Goal: Task Accomplishment & Management: Complete application form

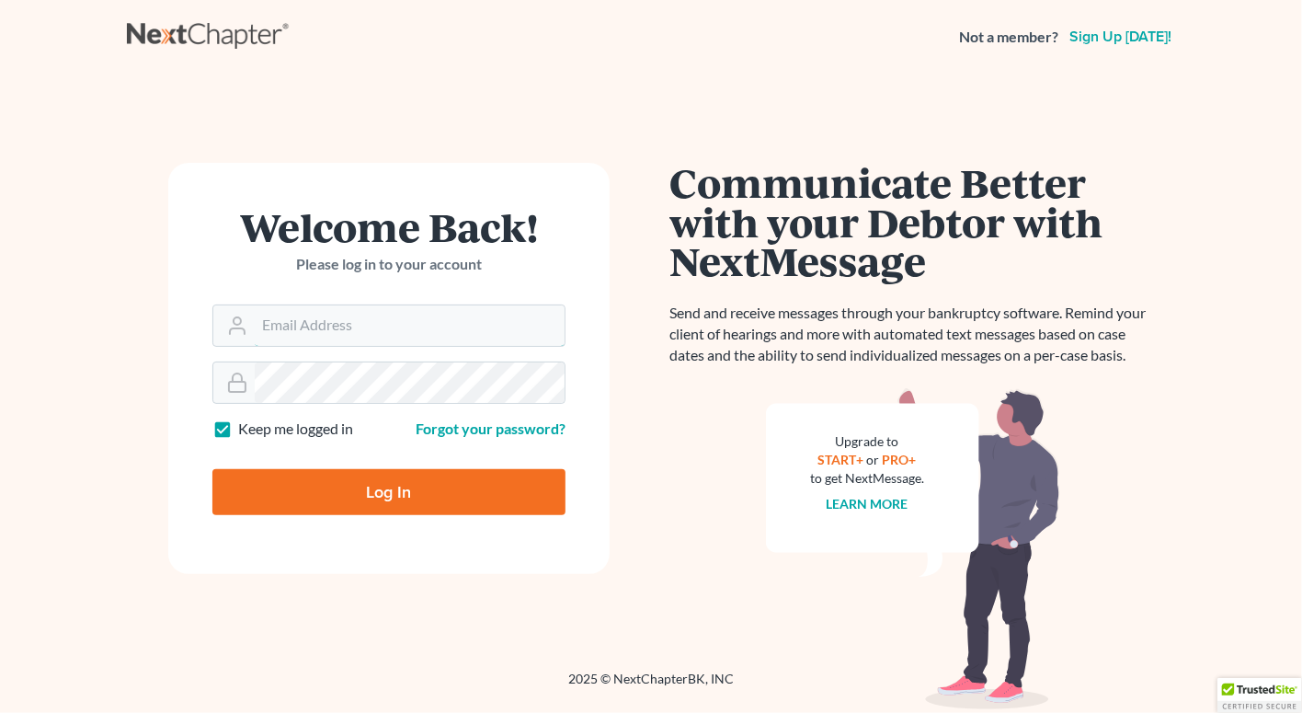
type input "[PERSON_NAME][EMAIL_ADDRESS][DOMAIN_NAME]"
click at [375, 494] on input "Log In" at bounding box center [388, 492] width 353 height 46
type input "Thinking..."
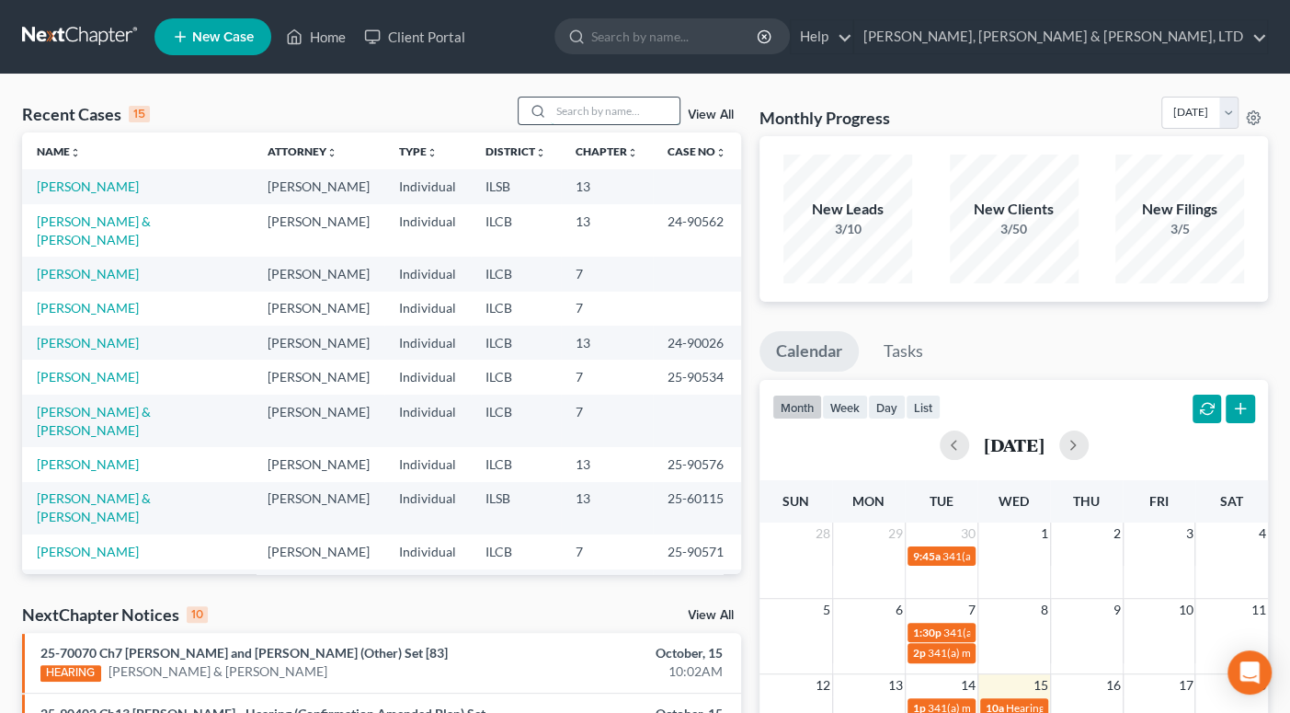
click at [601, 113] on input "search" at bounding box center [615, 110] width 129 height 27
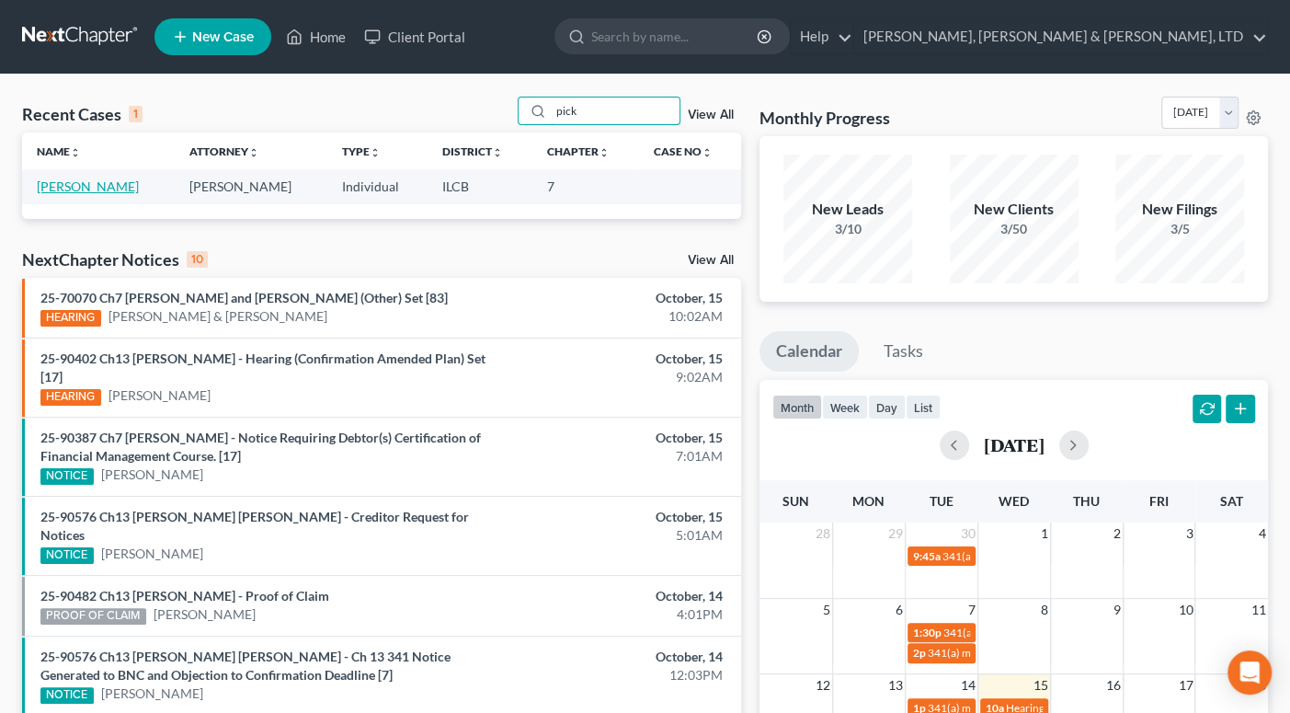
type input "pick"
click at [106, 185] on link "Pickens, Caitlin" at bounding box center [88, 186] width 102 height 16
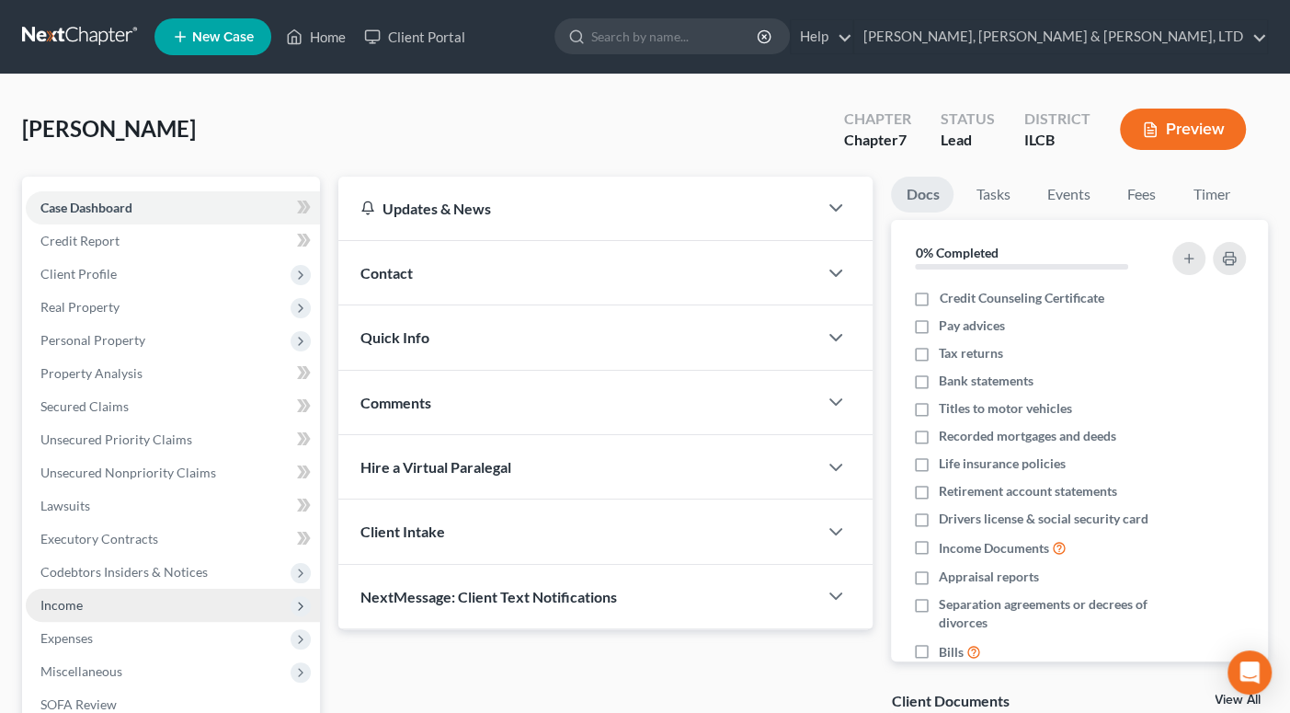
click at [69, 605] on span "Income" at bounding box center [61, 605] width 42 height 16
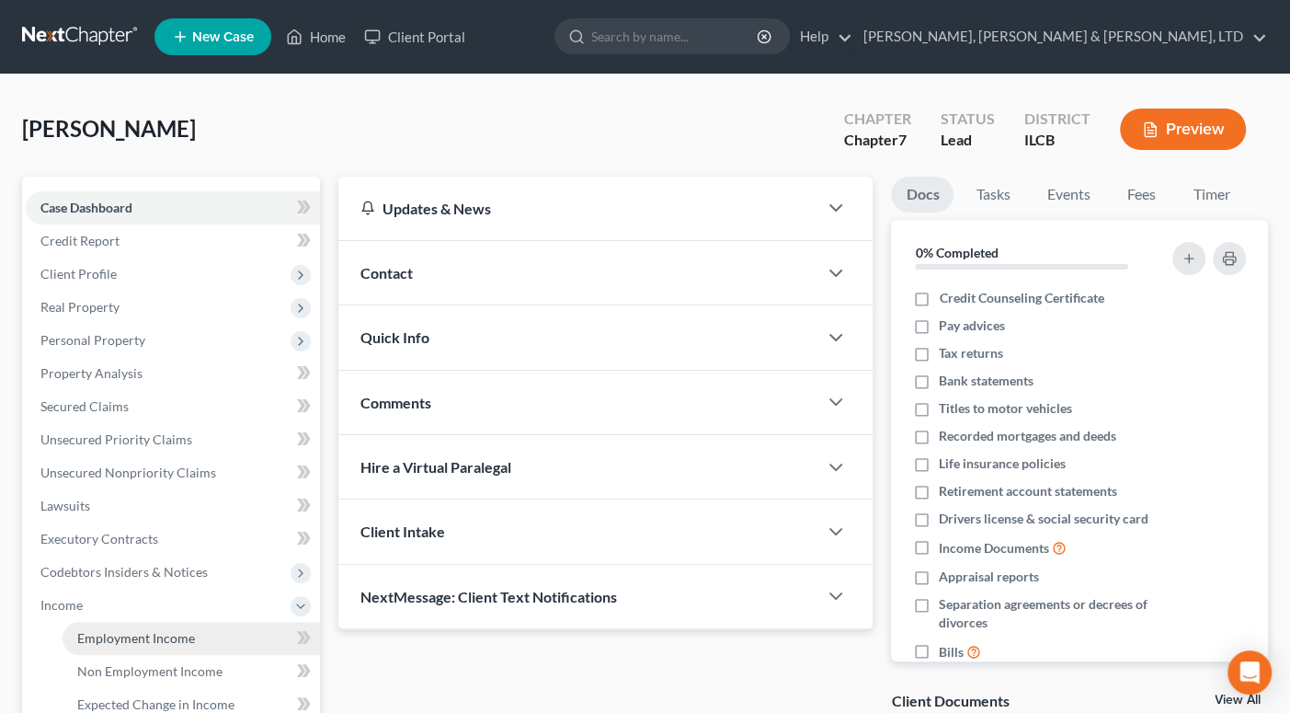
click at [148, 638] on span "Employment Income" at bounding box center [136, 638] width 118 height 16
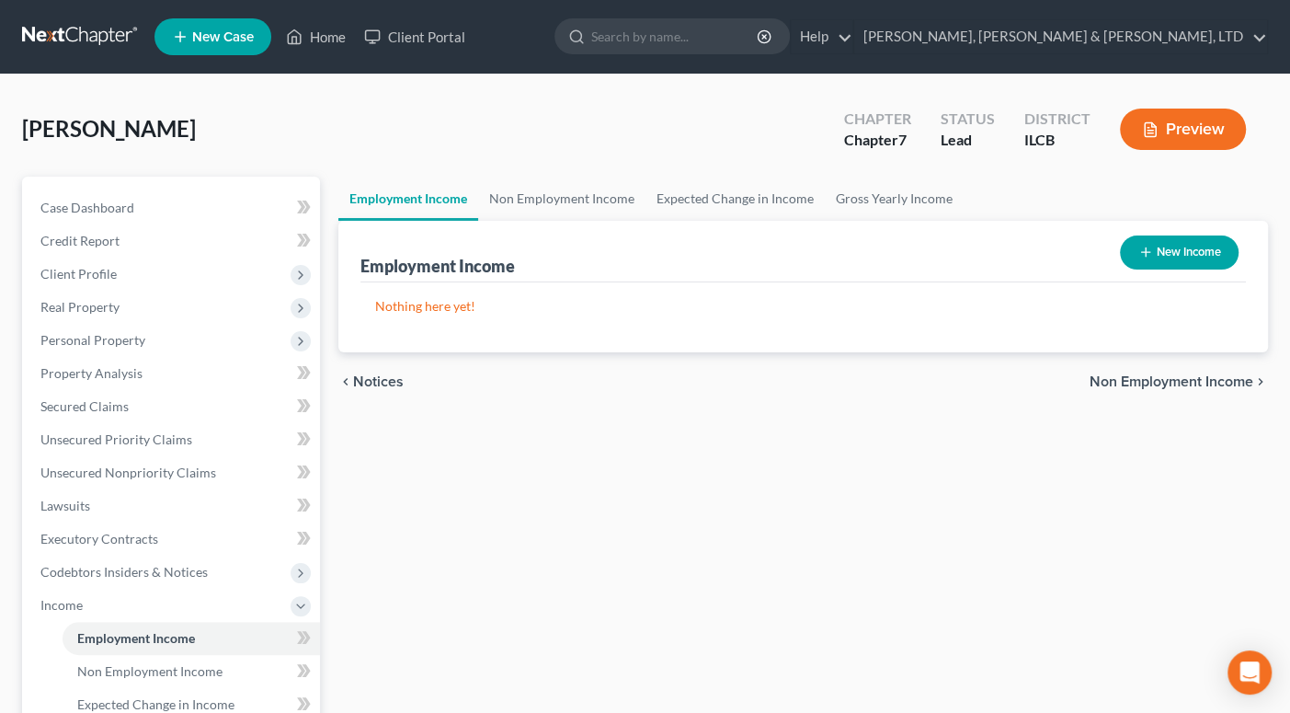
click at [1161, 246] on button "New Income" at bounding box center [1179, 252] width 119 height 34
select select "0"
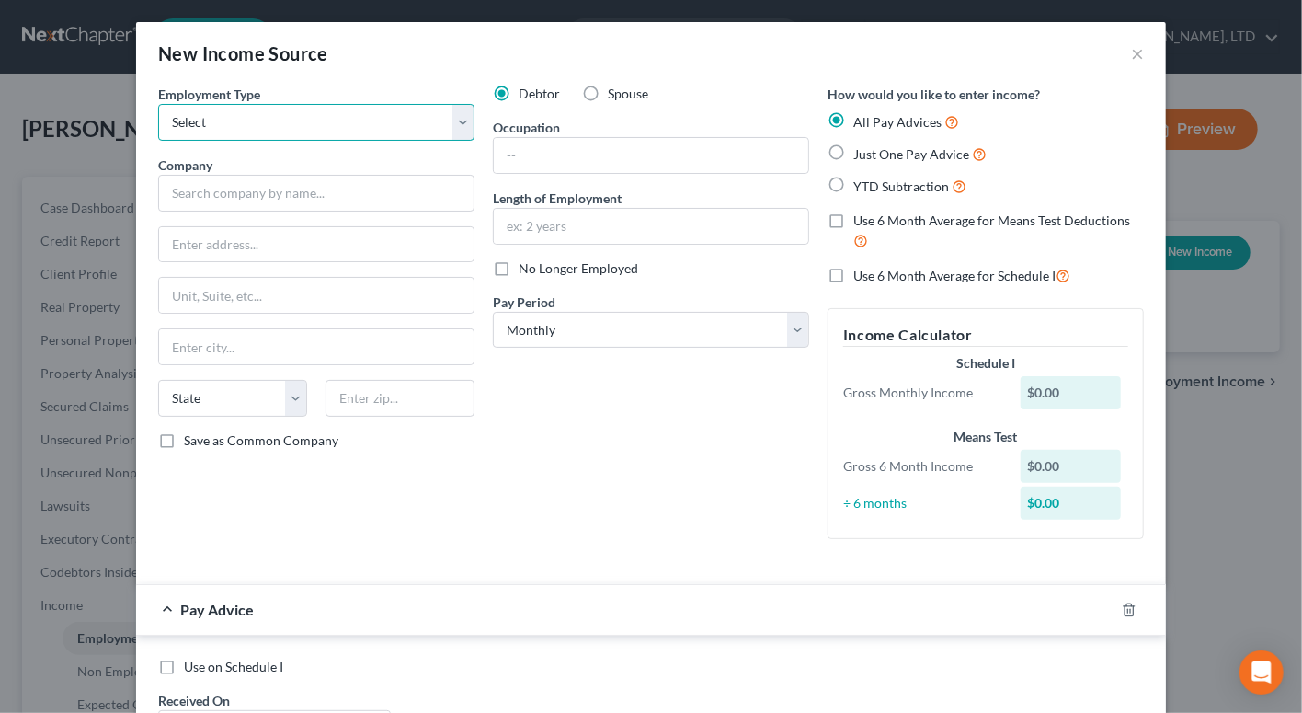
click at [454, 120] on select "Select Full or Part Time Employment Self Employment" at bounding box center [316, 122] width 316 height 37
select select "0"
click at [158, 104] on select "Select Full or Part Time Employment Self Employment" at bounding box center [316, 122] width 316 height 37
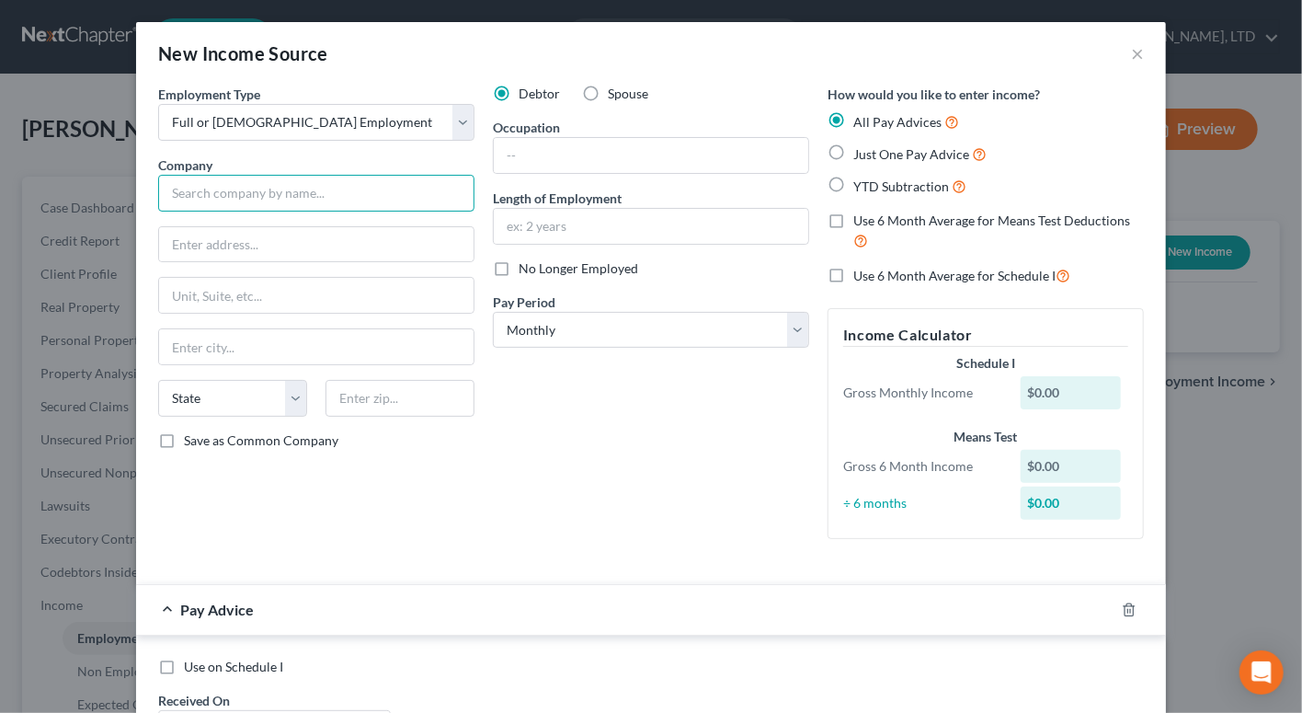
click at [280, 199] on input "text" at bounding box center [316, 193] width 316 height 37
type input "Marie Investments, LLC"
click at [283, 241] on input "text" at bounding box center [316, 244] width 315 height 35
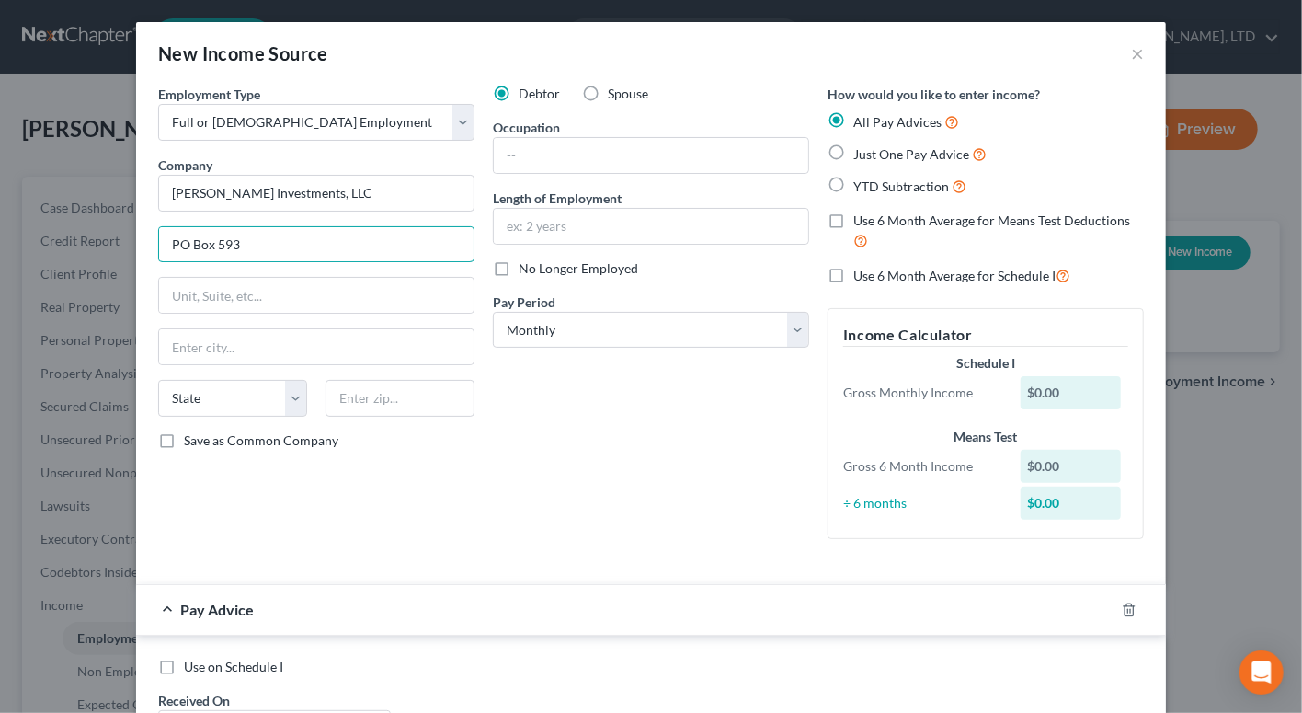
type input "PO Box 593"
type input "Effingham"
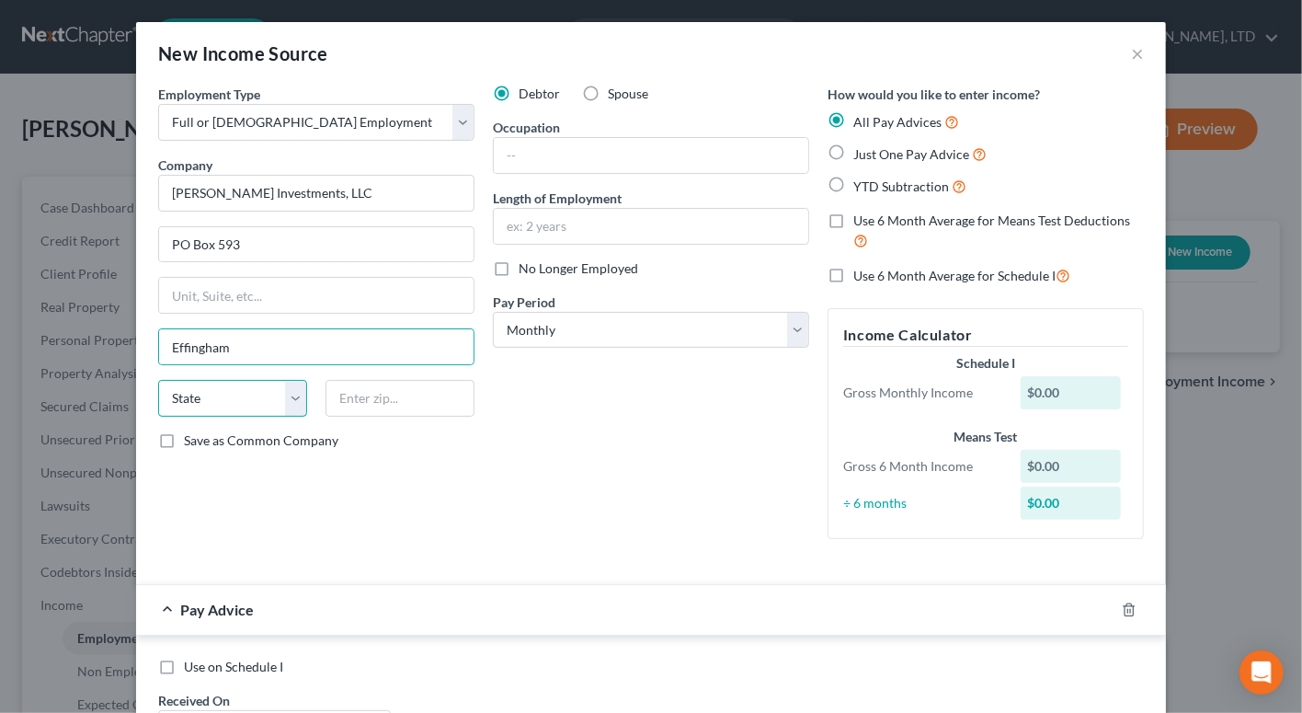
select select "14"
type input "62401"
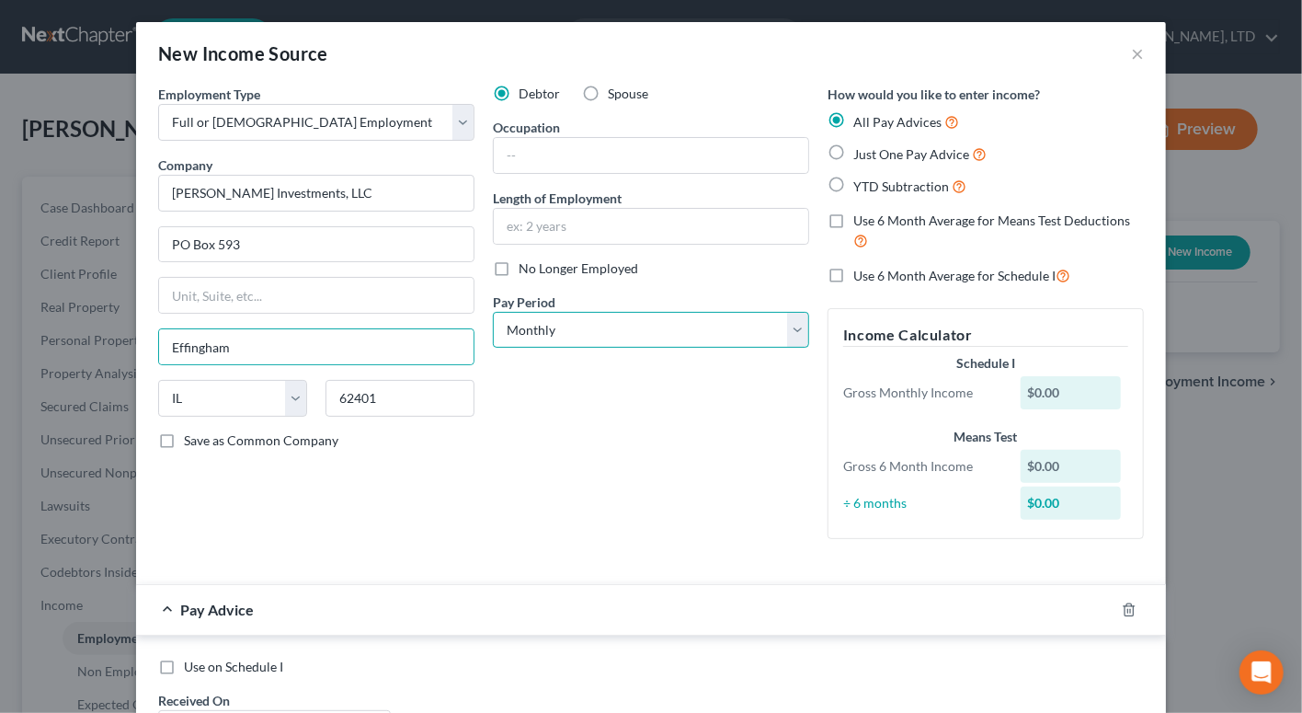
drag, startPoint x: 793, startPoint y: 333, endPoint x: 763, endPoint y: 340, distance: 30.3
click at [793, 333] on select "Select Monthly Twice Monthly Every Other Week Weekly" at bounding box center [651, 330] width 316 height 37
select select "2"
click at [493, 312] on select "Select Monthly Twice Monthly Every Other Week Weekly" at bounding box center [651, 330] width 316 height 37
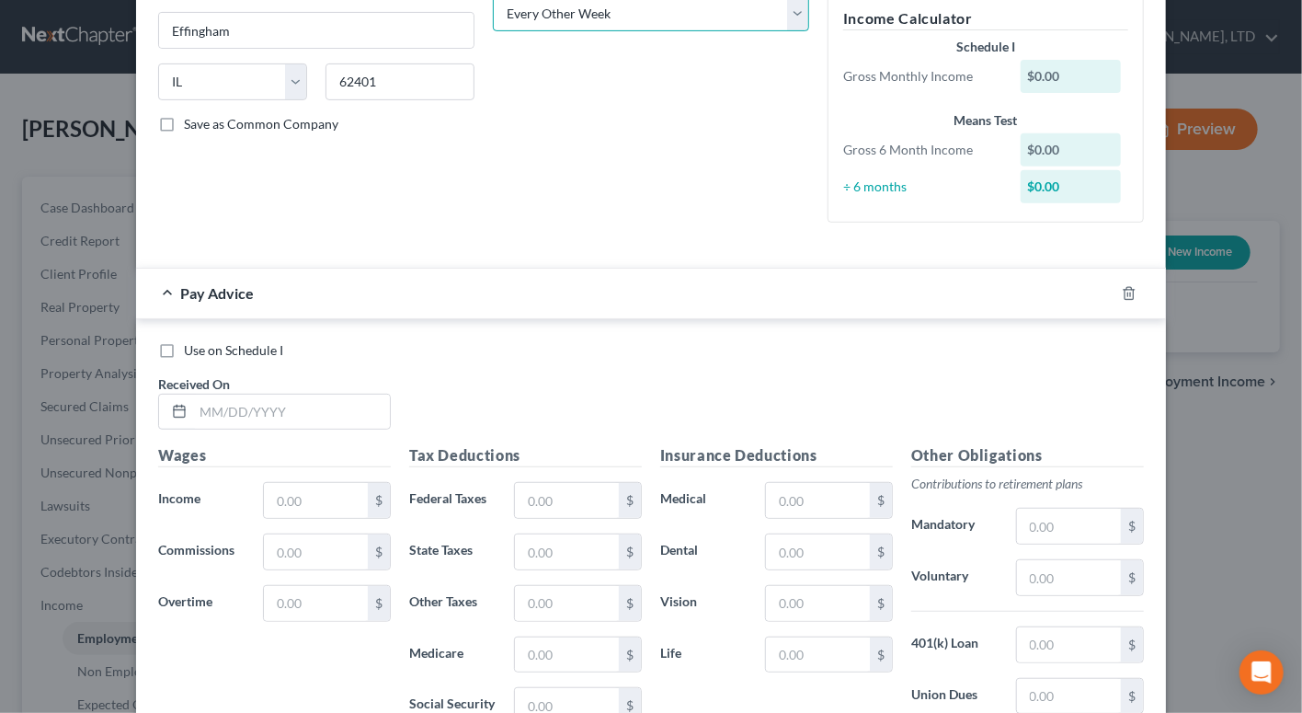
scroll to position [417, 0]
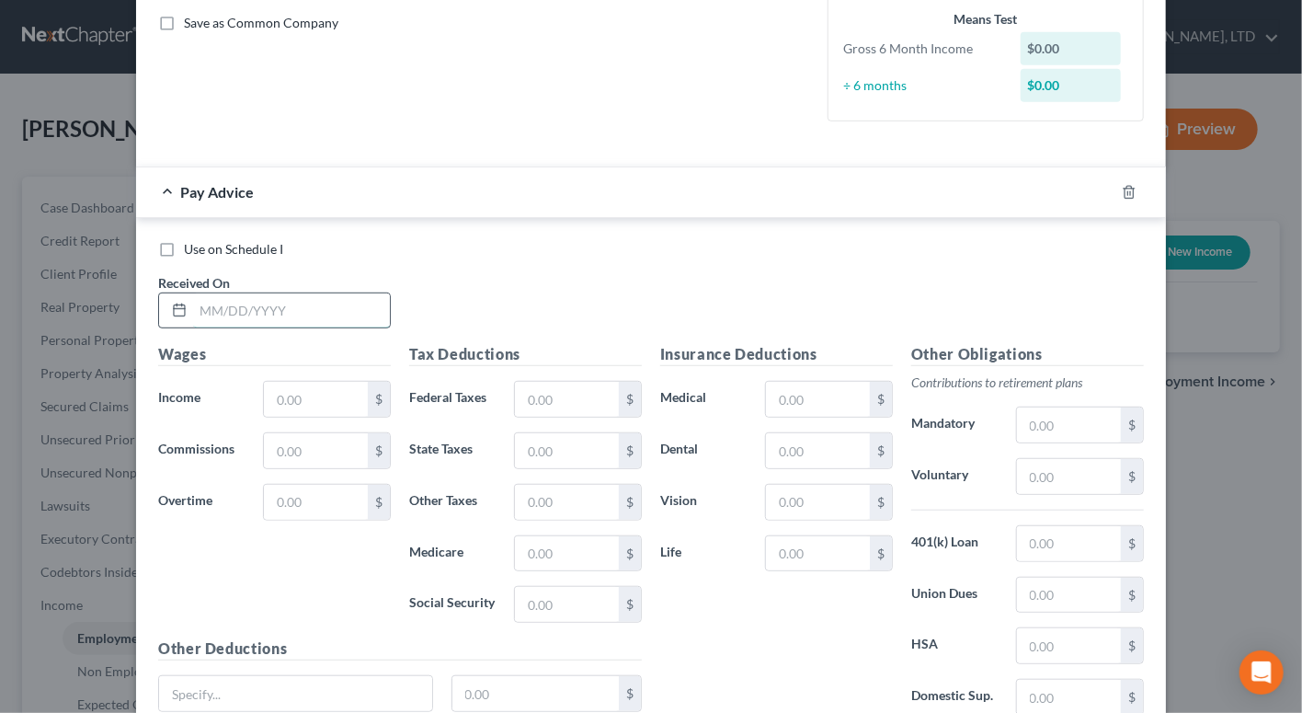
click at [220, 306] on input "text" at bounding box center [291, 310] width 197 height 35
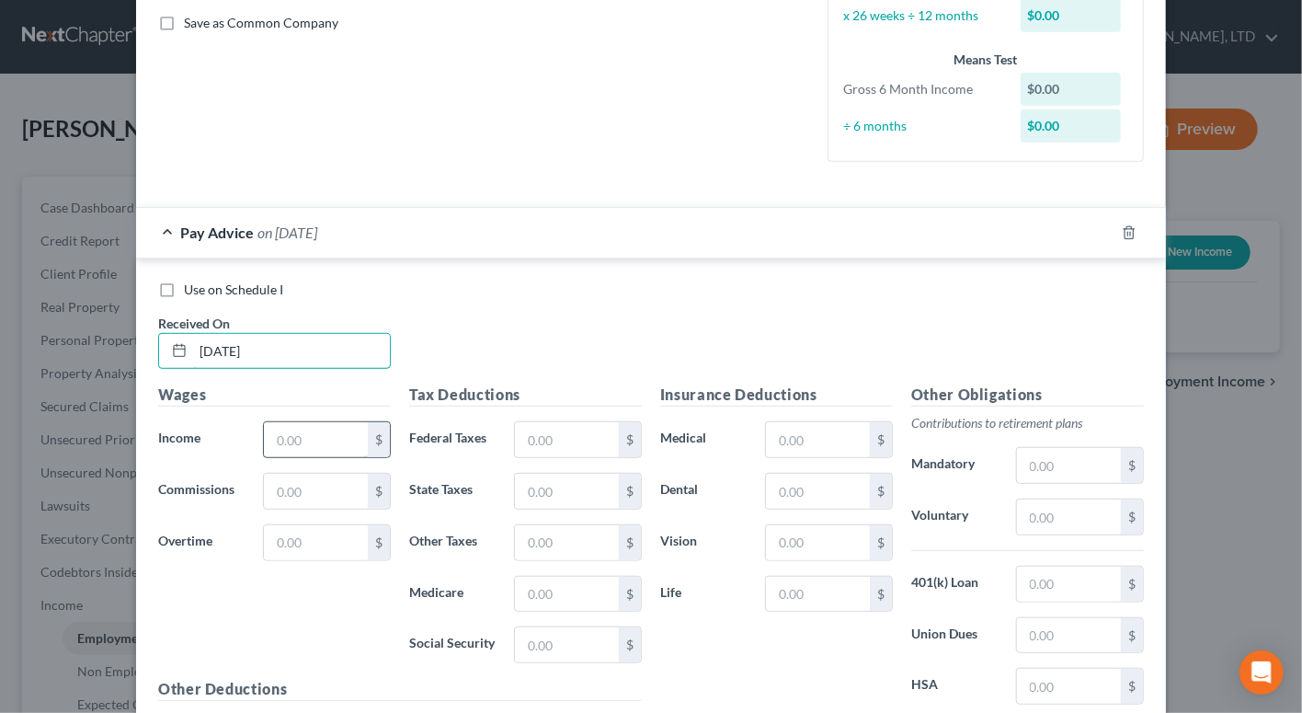
type input "06/13/2025"
click at [331, 432] on input "text" at bounding box center [316, 439] width 104 height 35
type input "1,428.63"
click at [336, 544] on input "text" at bounding box center [316, 542] width 104 height 35
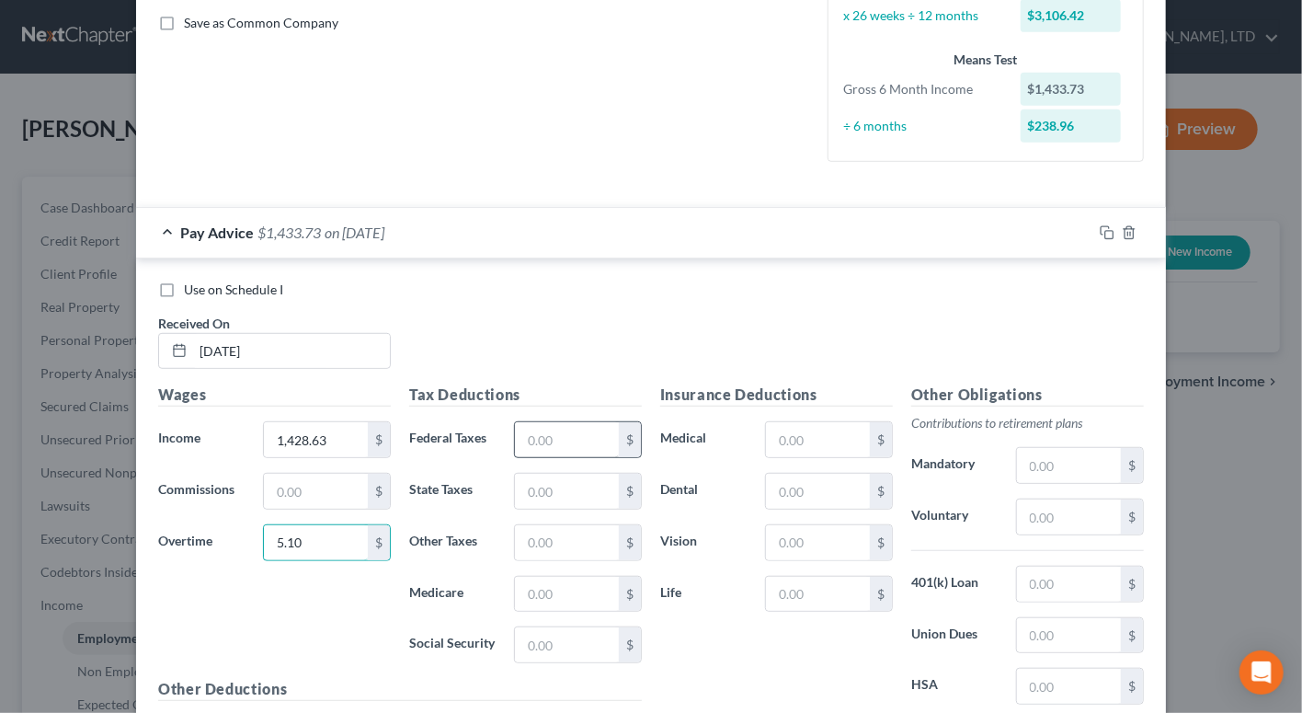
type input "5.10"
click at [539, 440] on input "text" at bounding box center [567, 439] width 104 height 35
type input "93.64"
type input "70.97"
type input "20.79"
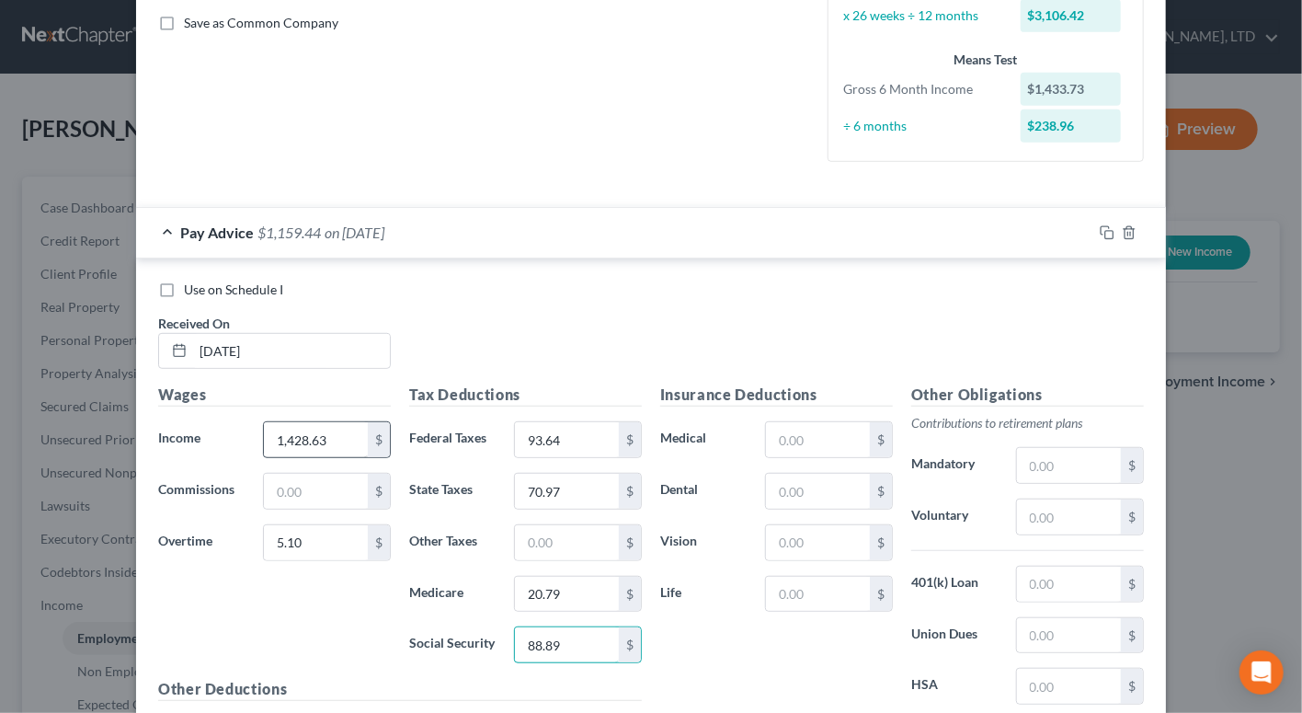
type input "88.89"
click at [329, 436] on input "1,428.63" at bounding box center [316, 439] width 104 height 35
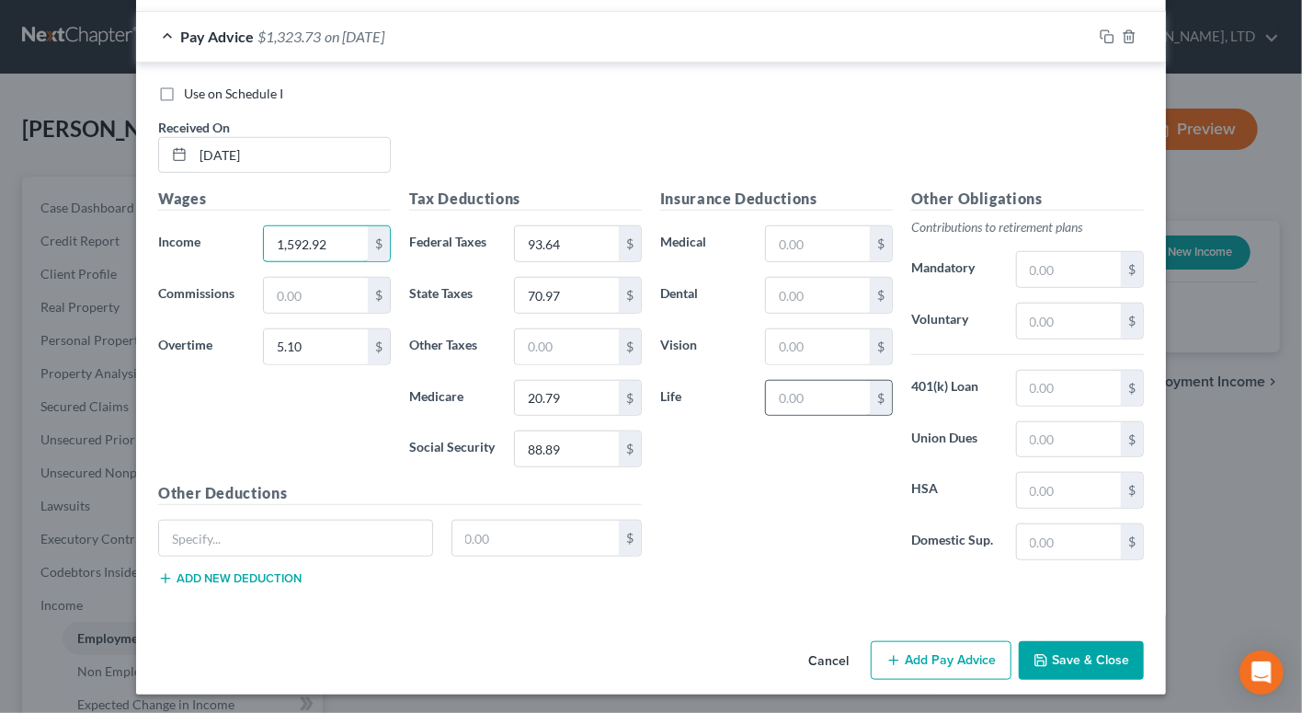
scroll to position [614, 0]
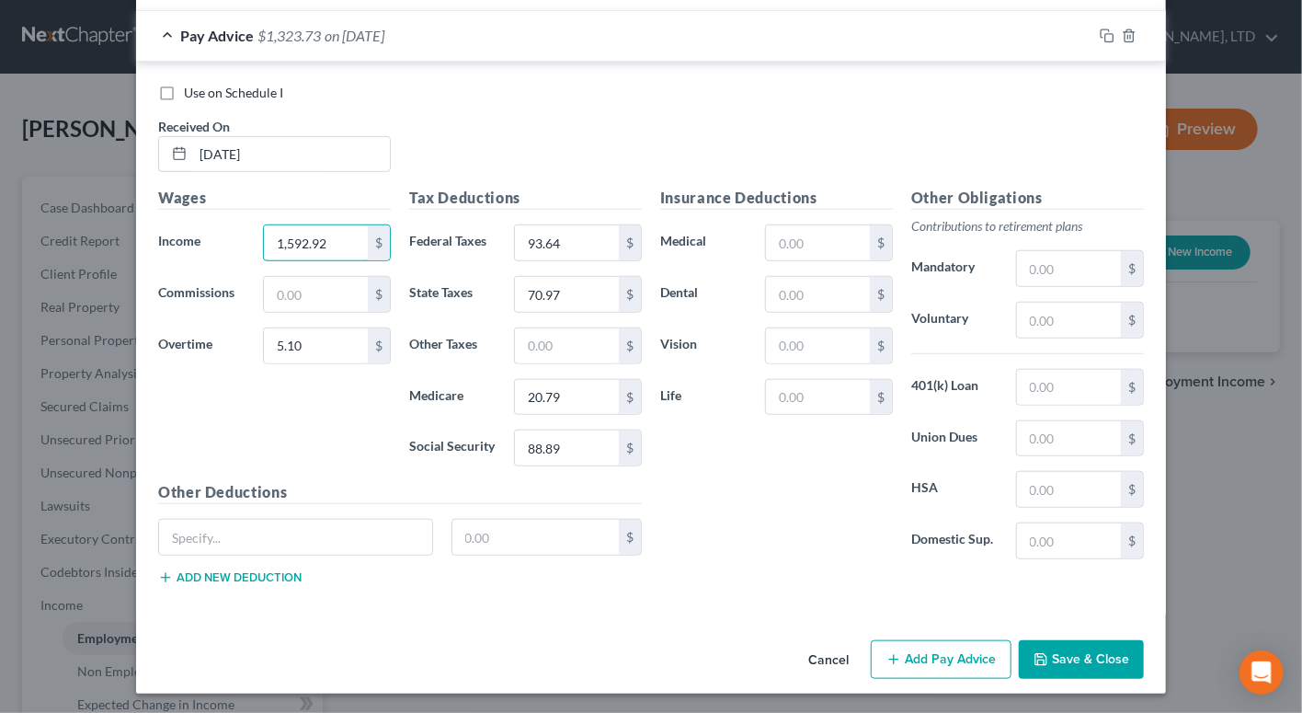
type input "1,592.92"
click at [929, 660] on button "Add Pay Advice" at bounding box center [941, 659] width 141 height 39
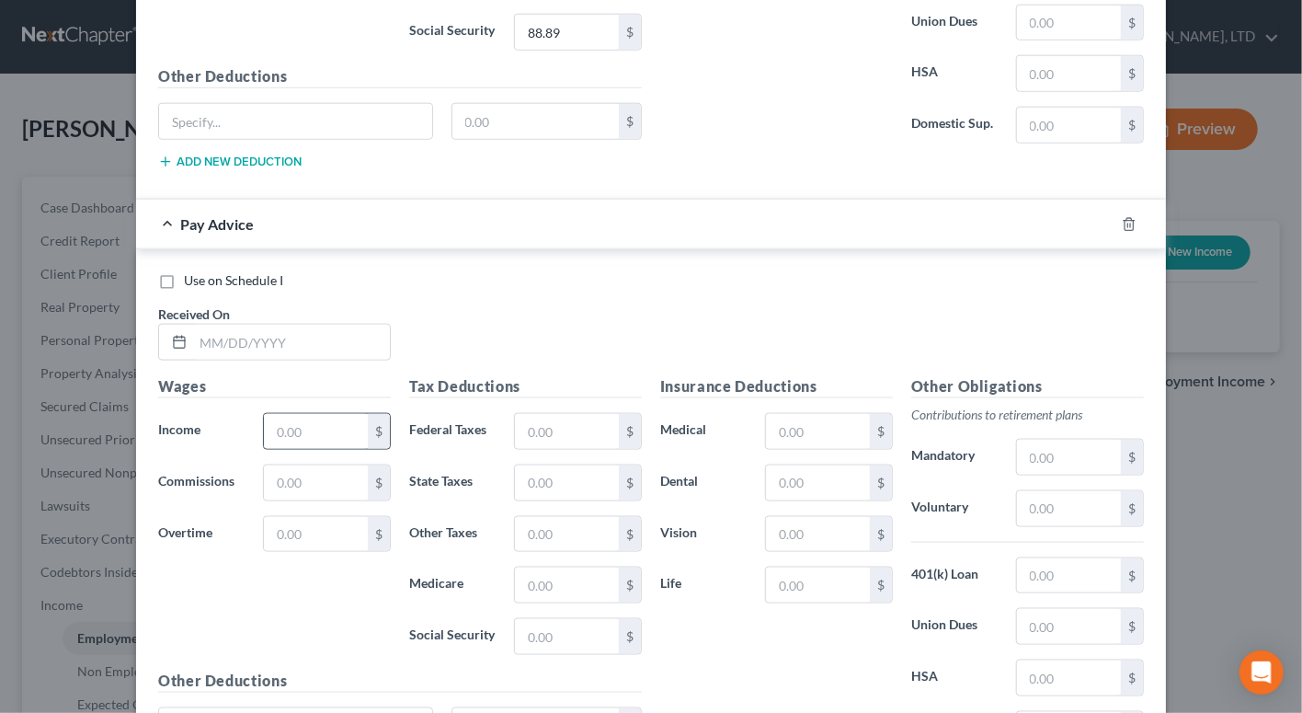
scroll to position [1032, 0]
drag, startPoint x: 338, startPoint y: 341, endPoint x: 318, endPoint y: 323, distance: 27.3
click at [338, 341] on input "text" at bounding box center [291, 340] width 197 height 35
click at [268, 332] on input "text" at bounding box center [291, 340] width 197 height 35
type input "06/27/2025"
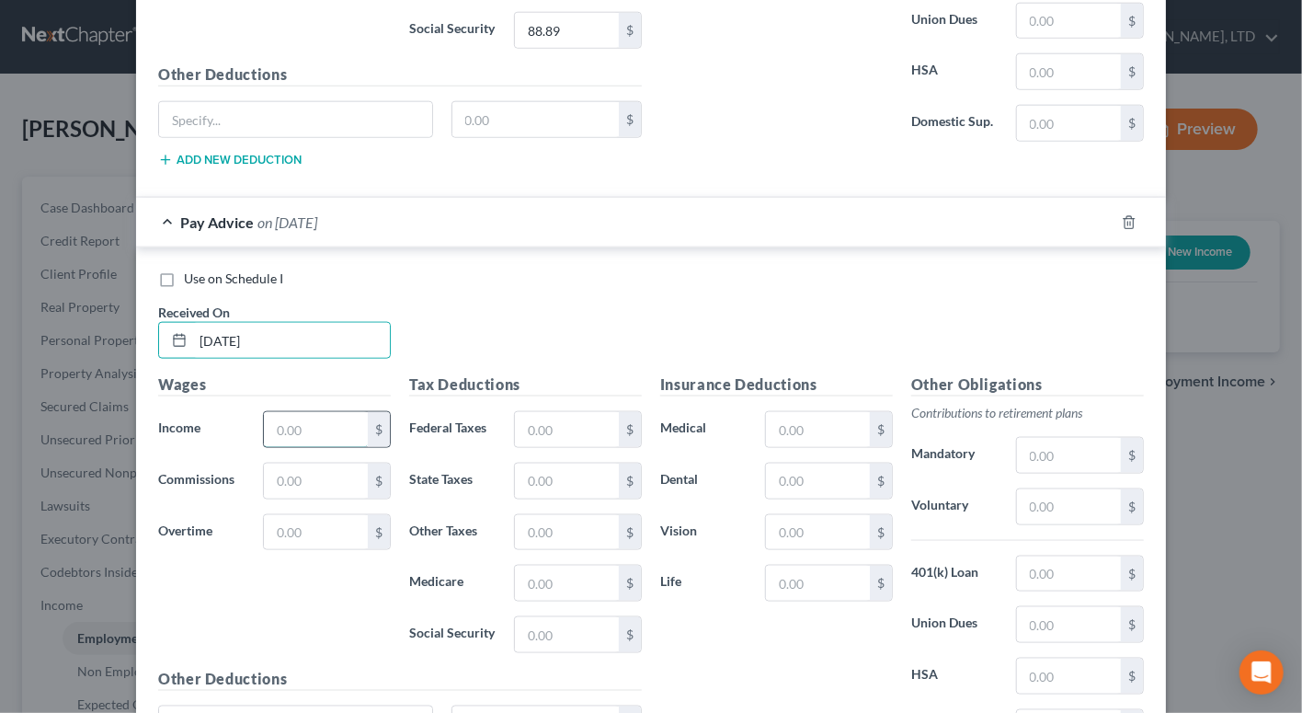
click at [295, 431] on input "text" at bounding box center [316, 429] width 104 height 35
type input "1,364.23"
click at [286, 533] on input "text" at bounding box center [316, 532] width 104 height 35
type input "5.10"
click at [527, 424] on input "text" at bounding box center [567, 429] width 104 height 35
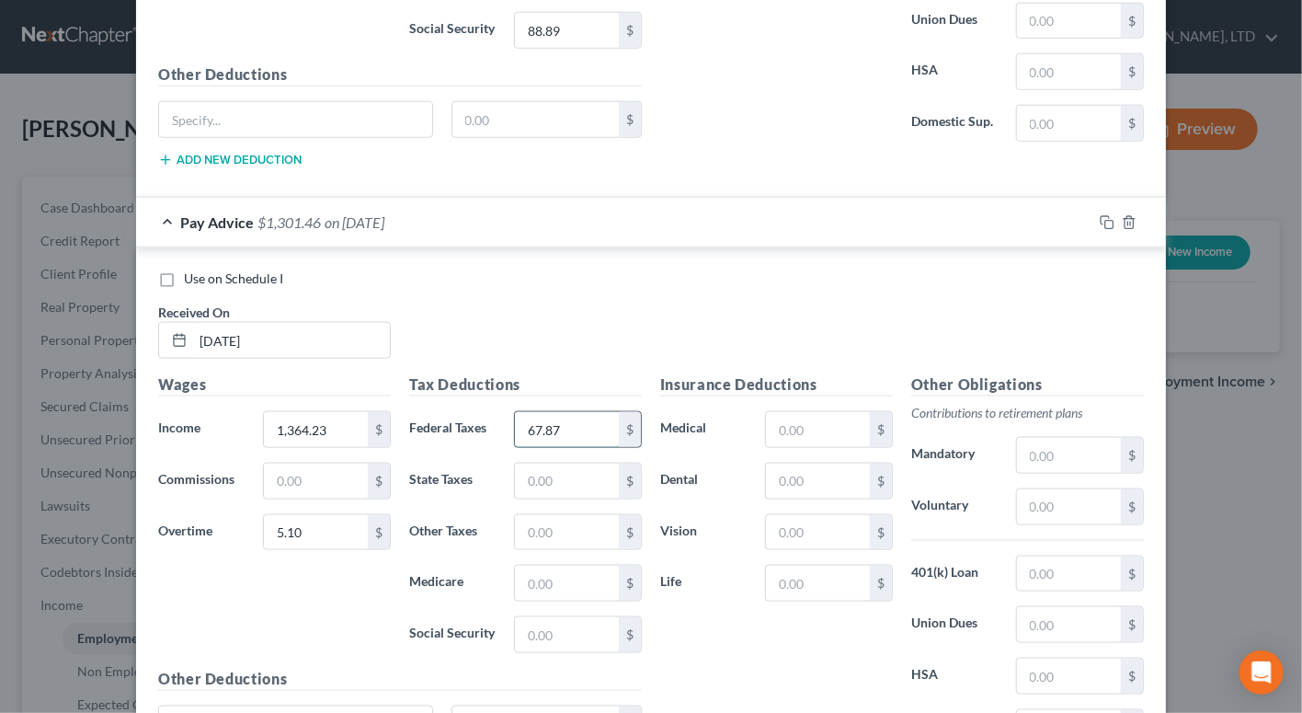
type input "67.87"
type input "60.34"
type input "17.67"
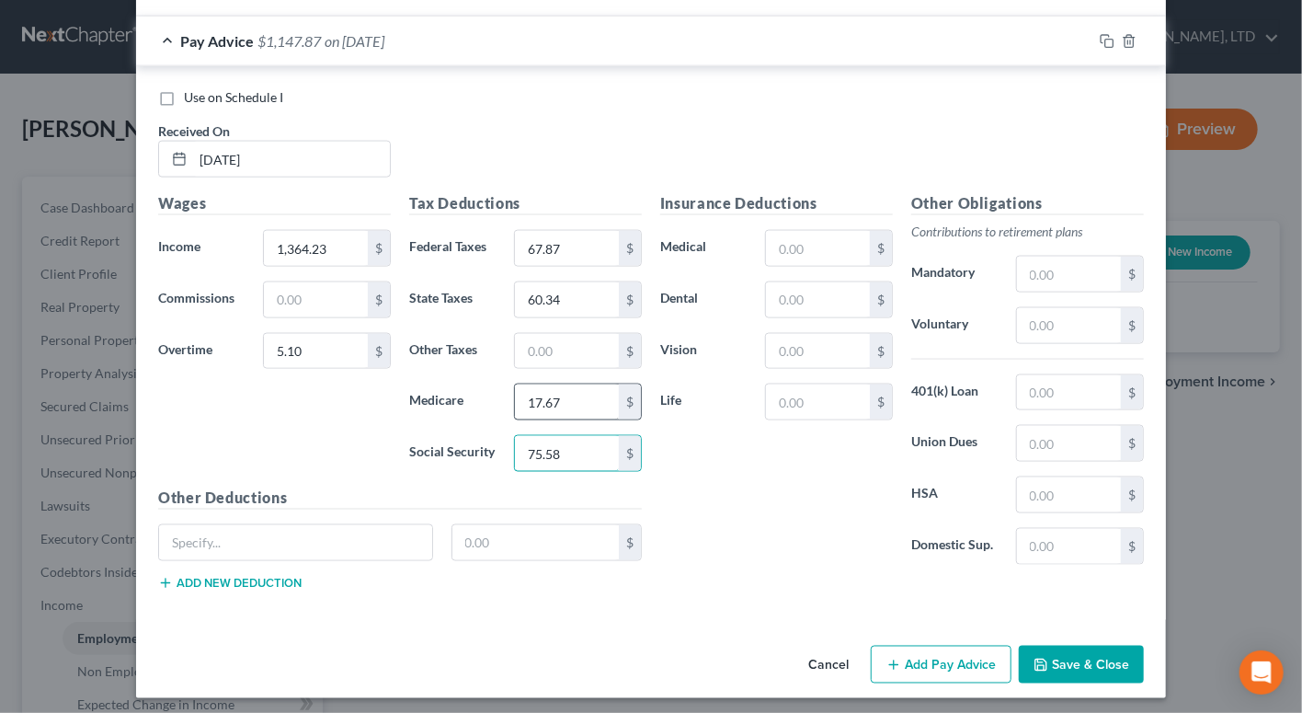
scroll to position [1216, 0]
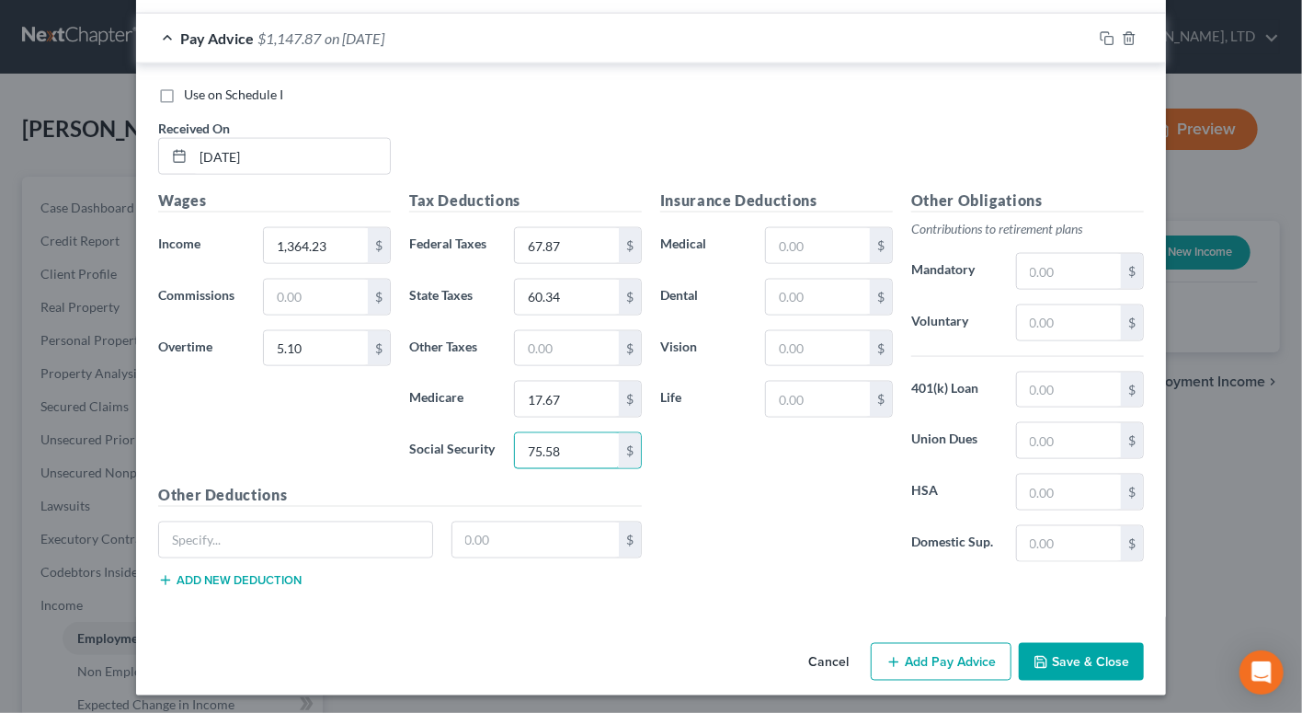
type input "75.58"
click at [930, 659] on button "Add Pay Advice" at bounding box center [941, 662] width 141 height 39
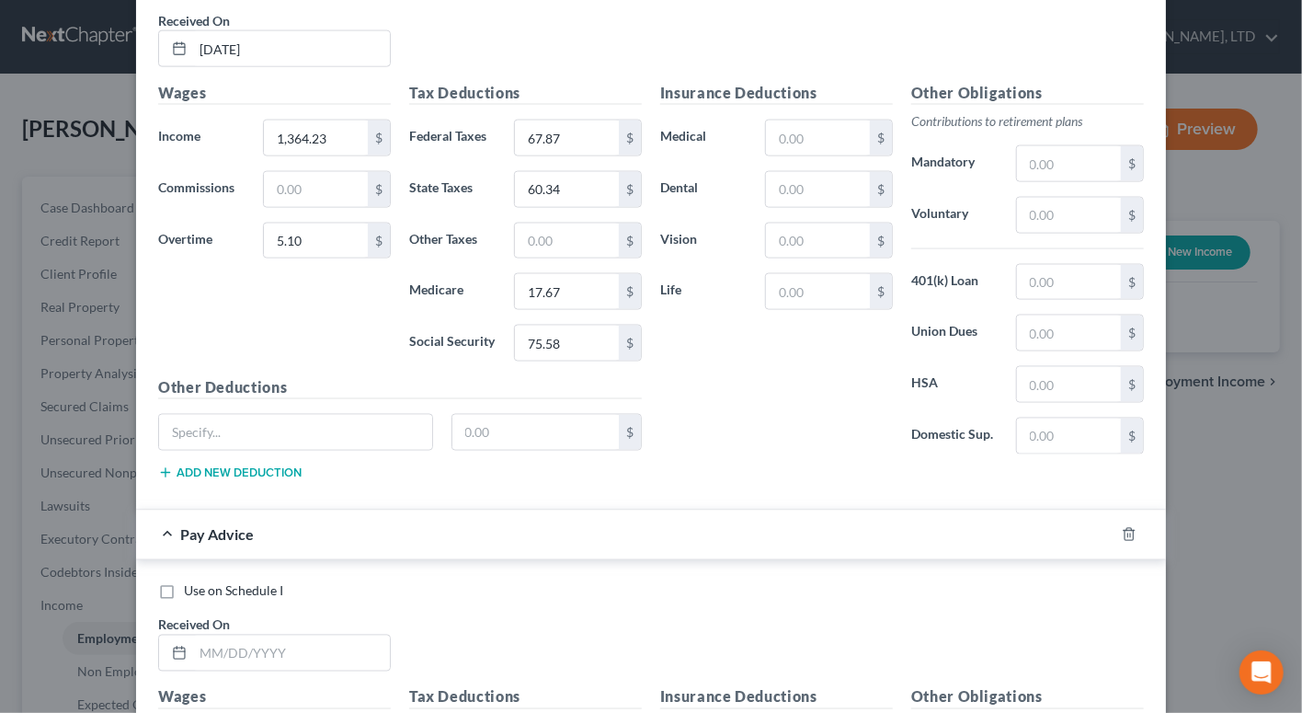
scroll to position [1634, 0]
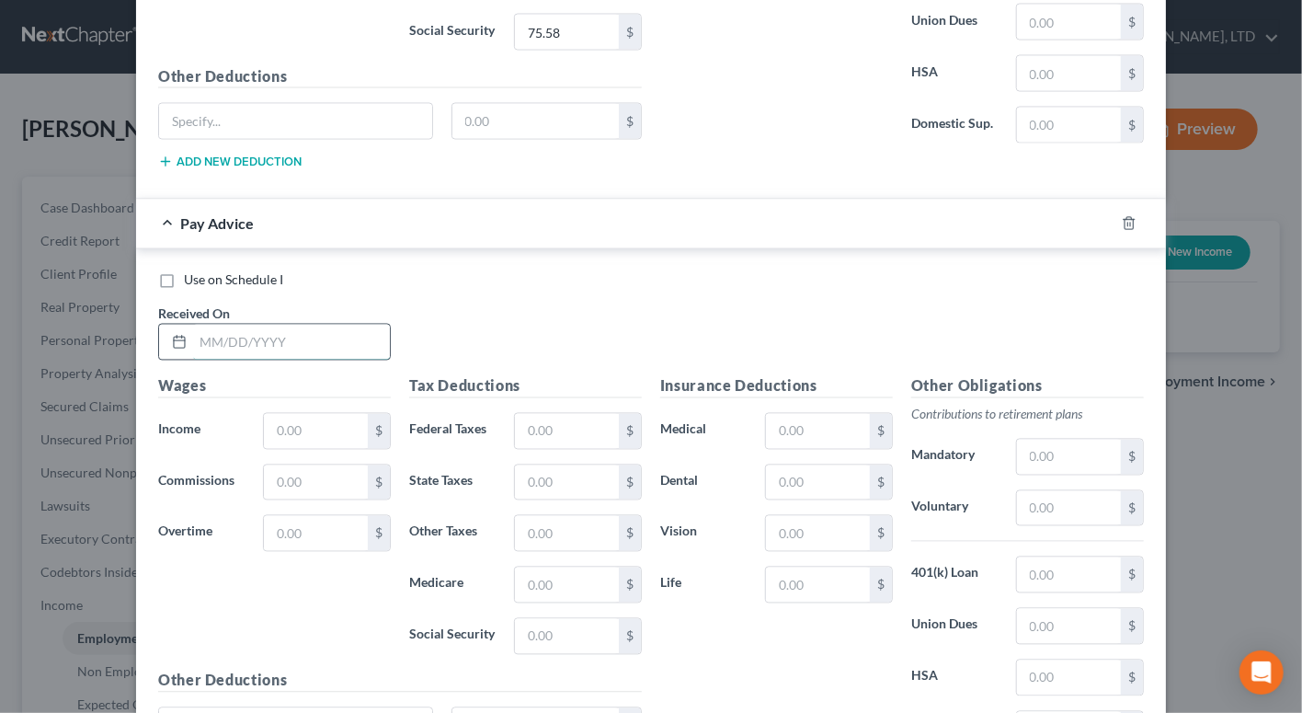
click at [269, 337] on input "text" at bounding box center [291, 342] width 197 height 35
type input "07/11/2025"
click at [283, 416] on input "text" at bounding box center [316, 431] width 104 height 35
type input "1,377.15"
click at [538, 424] on input "text" at bounding box center [567, 431] width 104 height 35
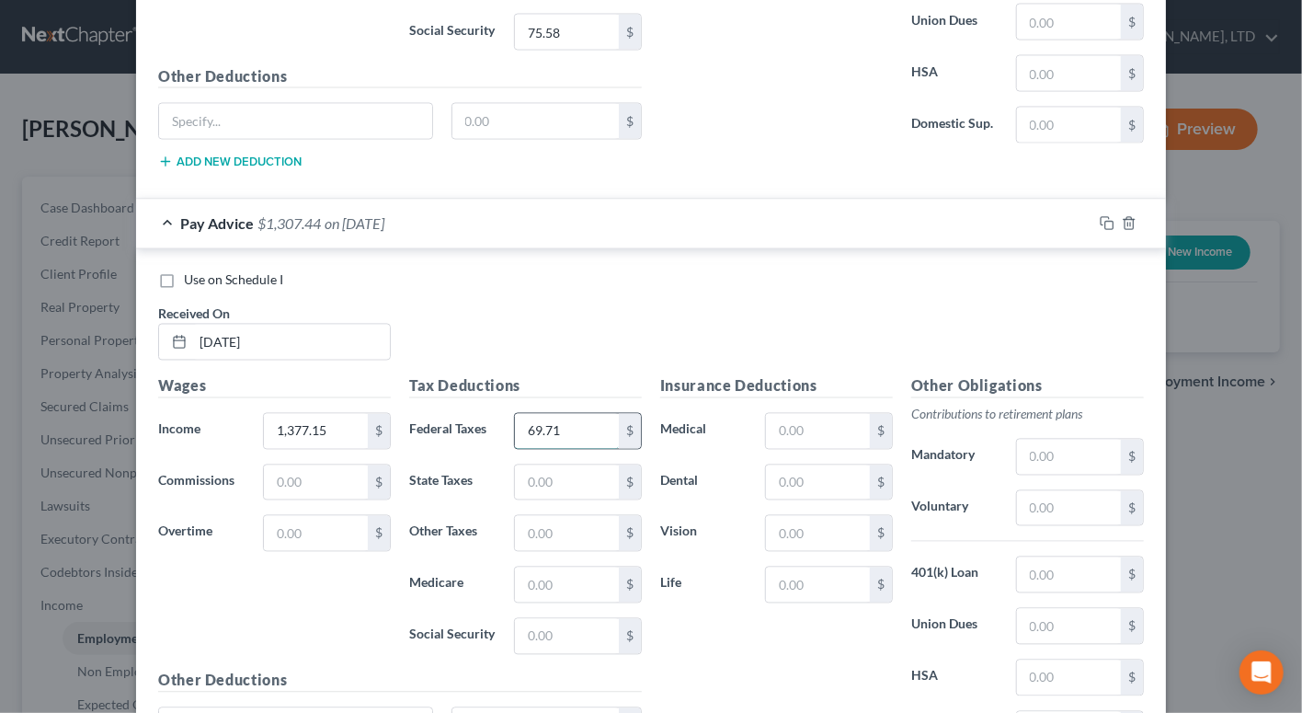
type input "69.71"
type input "61.10"
type input "17.90"
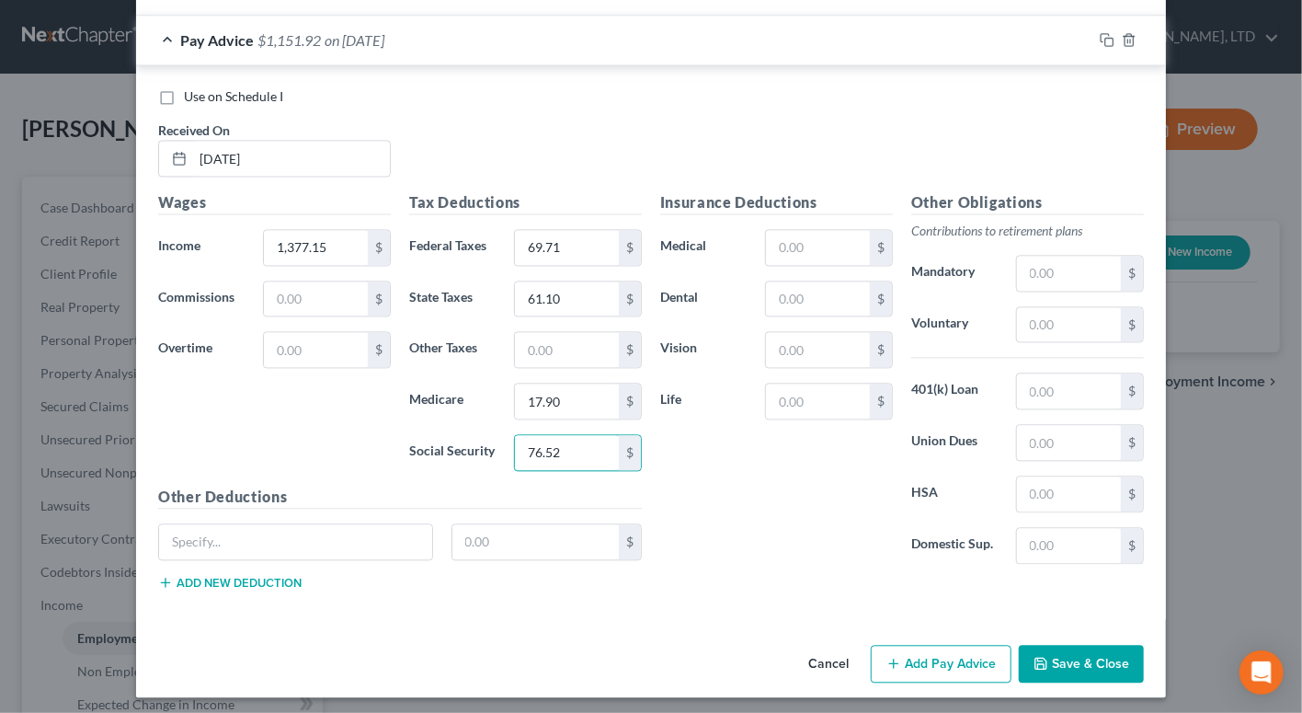
scroll to position [1819, 0]
type input "76.52"
click at [959, 662] on button "Add Pay Advice" at bounding box center [941, 663] width 141 height 39
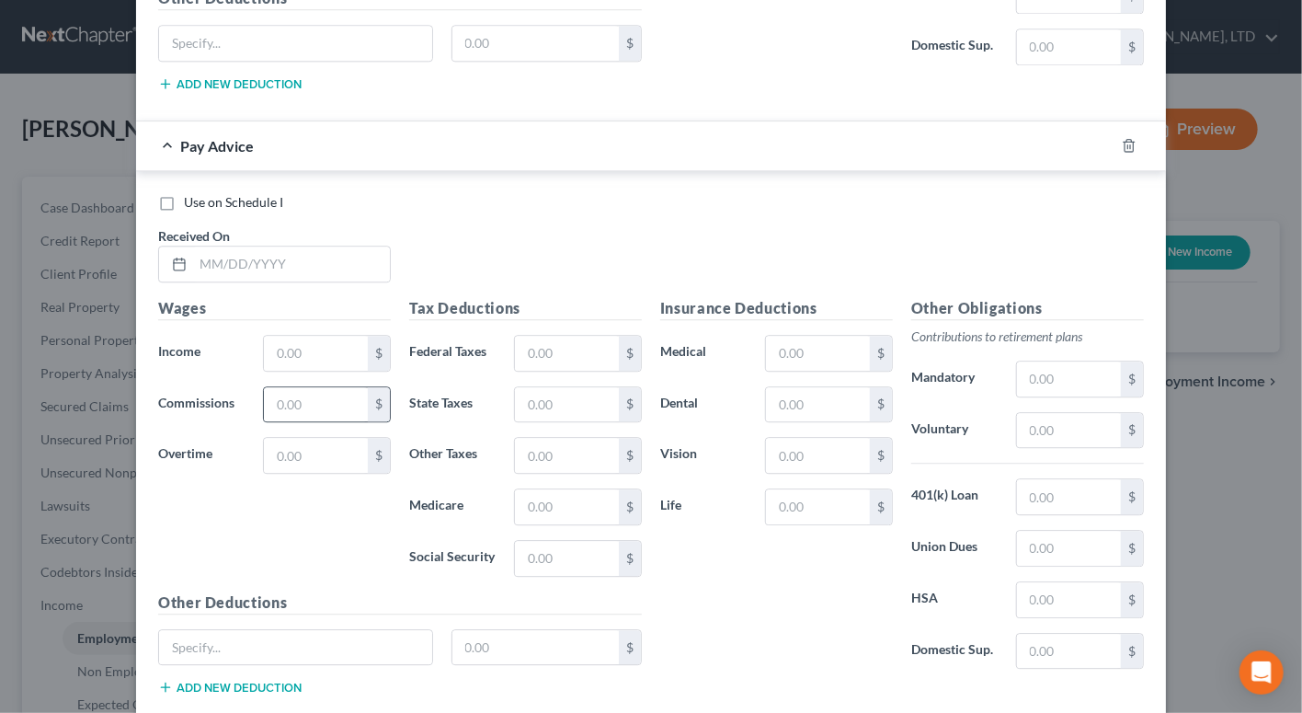
scroll to position [2320, 0]
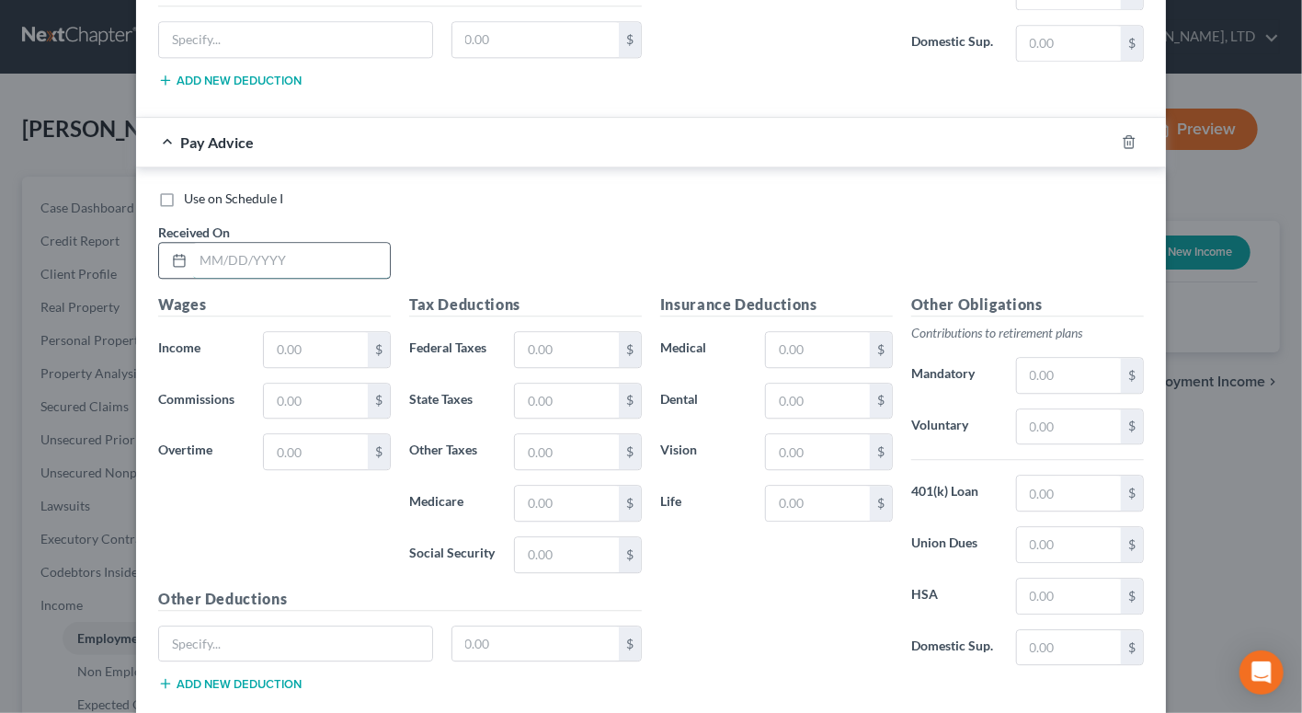
click at [278, 263] on input "text" at bounding box center [291, 260] width 197 height 35
type input "07/25/2025"
click at [297, 332] on input "text" at bounding box center [316, 349] width 104 height 35
type input "1,394.02"
click at [578, 344] on input "text" at bounding box center [567, 349] width 104 height 35
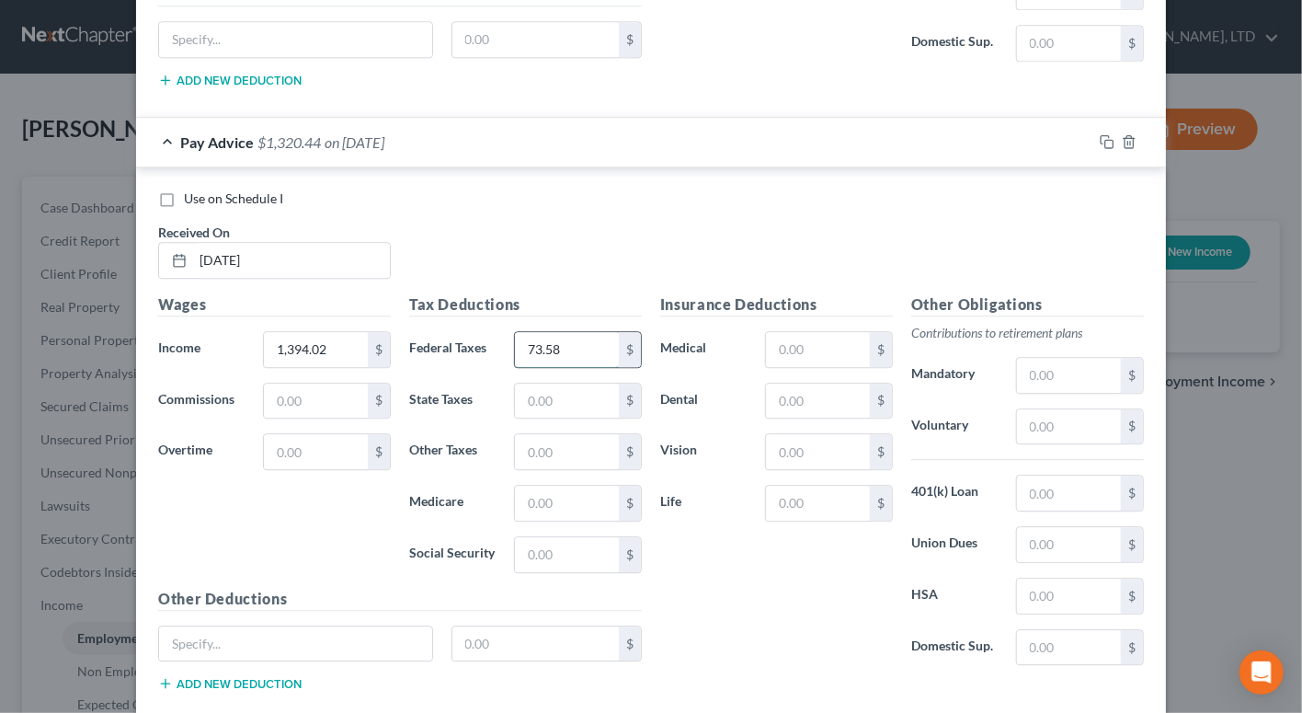
type input "73.58"
type input "62.69"
type input "18.36"
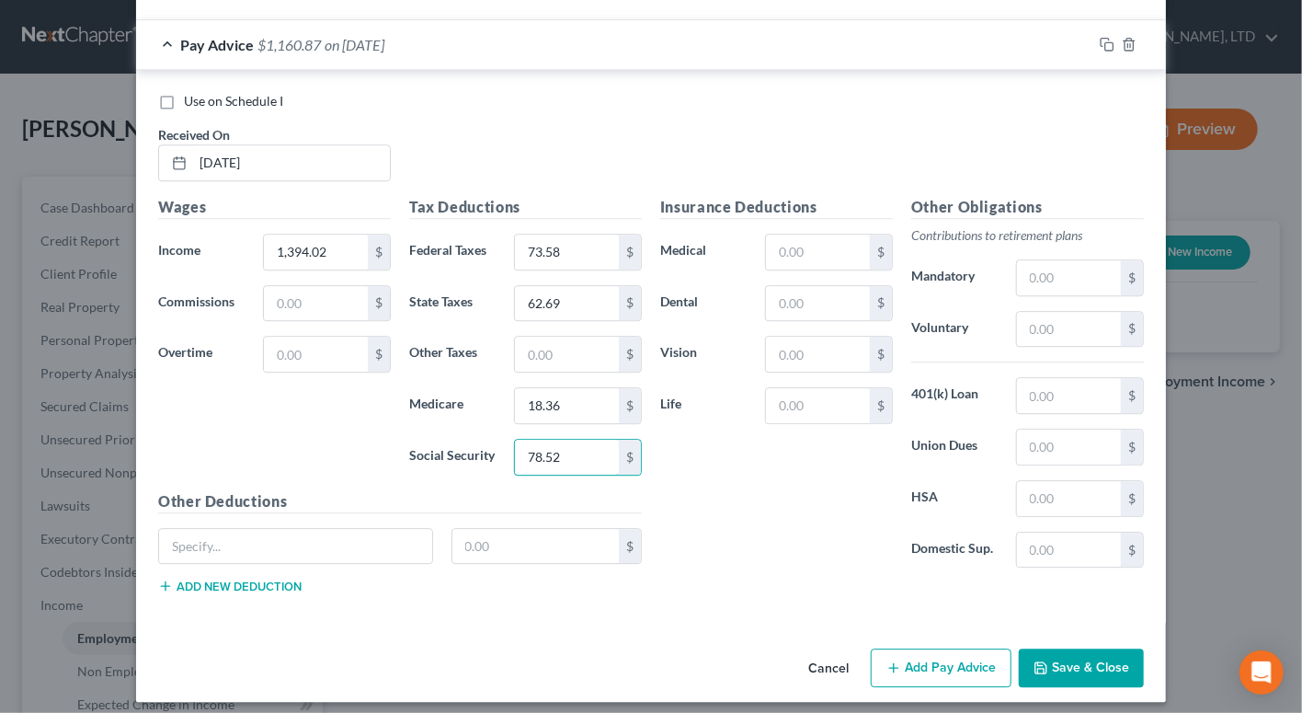
scroll to position [2420, 0]
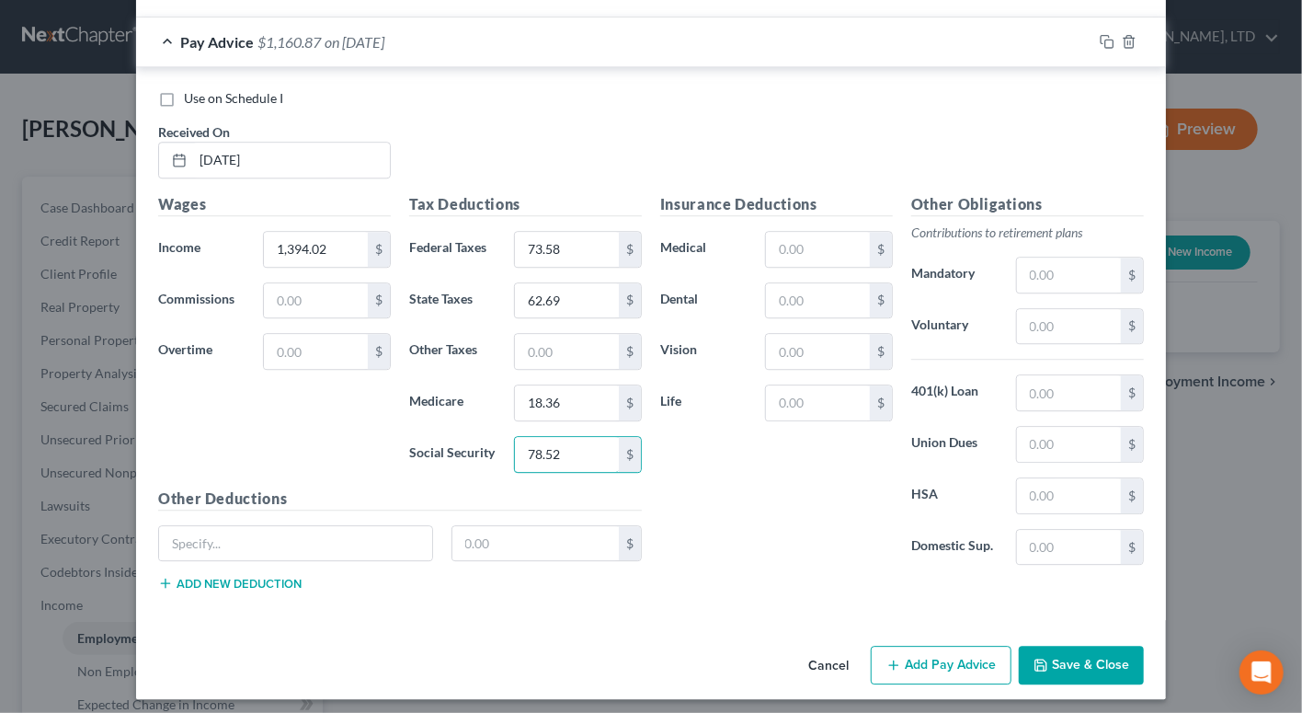
type input "78.52"
click at [957, 650] on button "Add Pay Advice" at bounding box center [941, 665] width 141 height 39
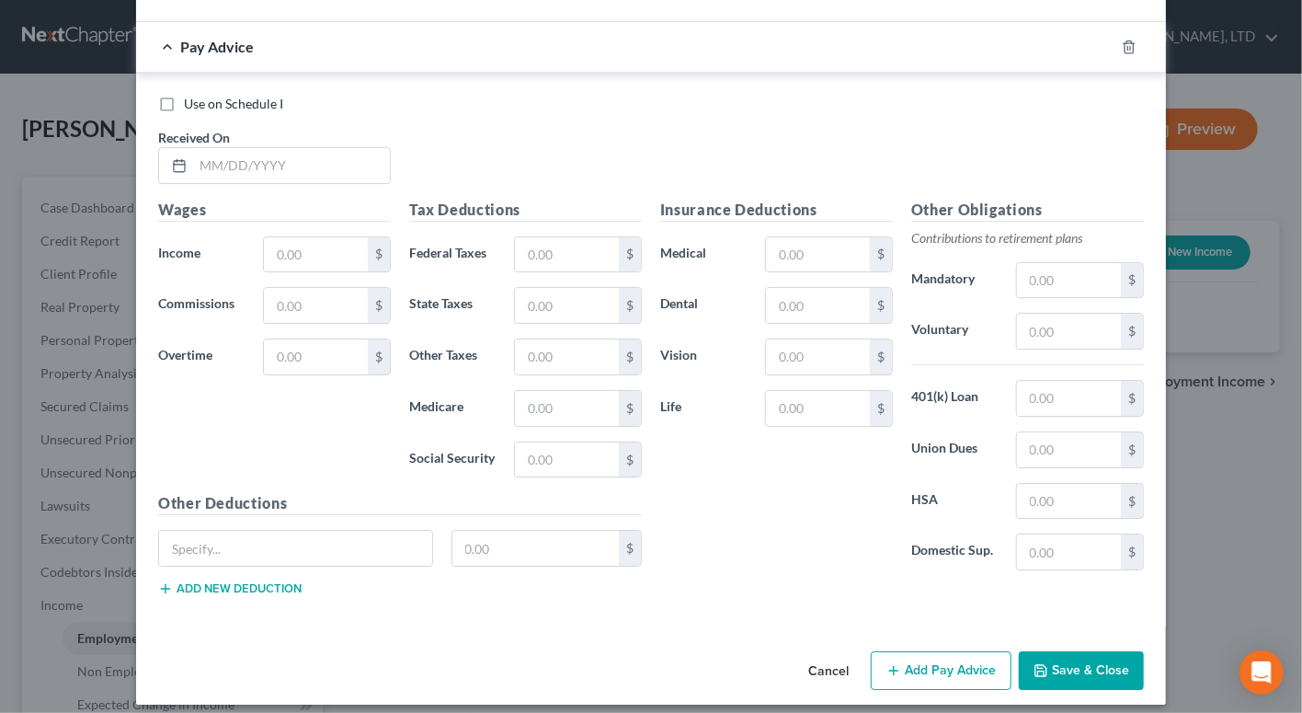
scroll to position [3024, 0]
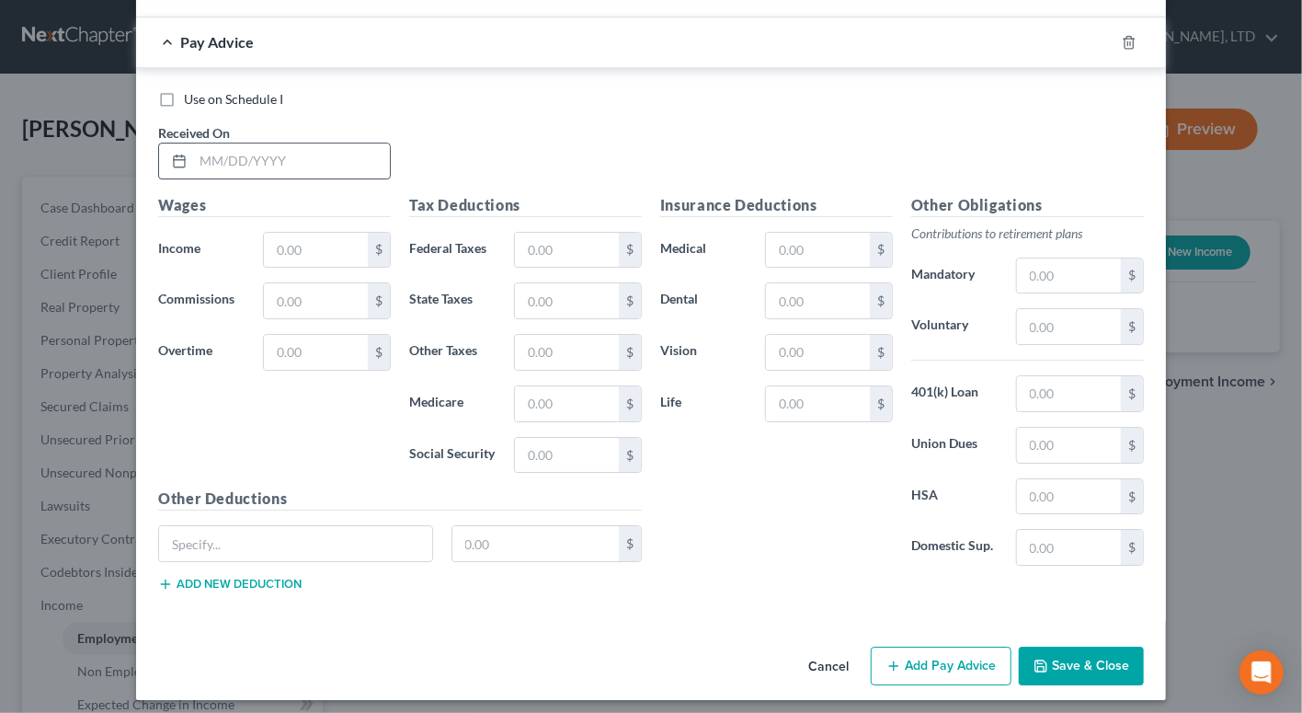
click at [278, 160] on input "text" at bounding box center [291, 160] width 197 height 35
type input "08/08/2025"
click at [313, 240] on input "text" at bounding box center [316, 250] width 104 height 35
click at [313, 246] on input "text" at bounding box center [316, 250] width 104 height 35
type input "1,387.71"
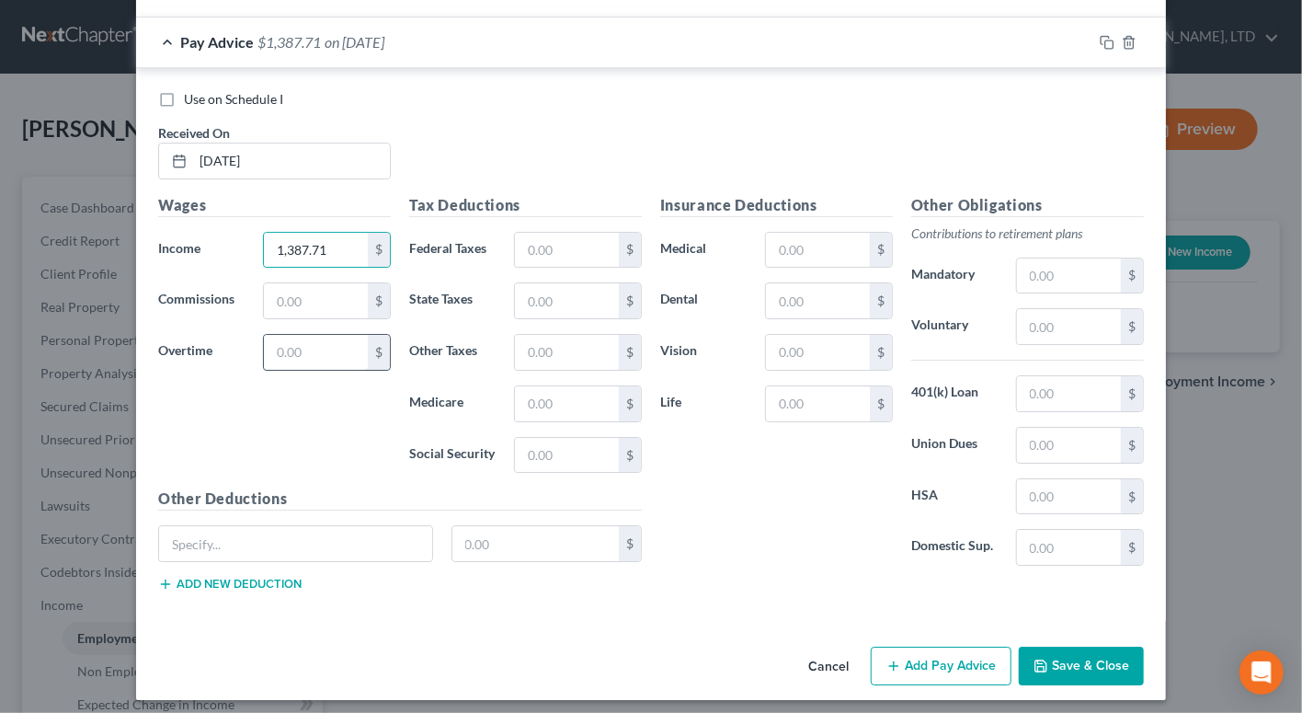
click at [284, 349] on input "text" at bounding box center [316, 352] width 104 height 35
type input "24.22"
click at [560, 241] on input "text" at bounding box center [567, 250] width 104 height 35
click at [517, 244] on input "text" at bounding box center [567, 250] width 104 height 35
type input "70.81"
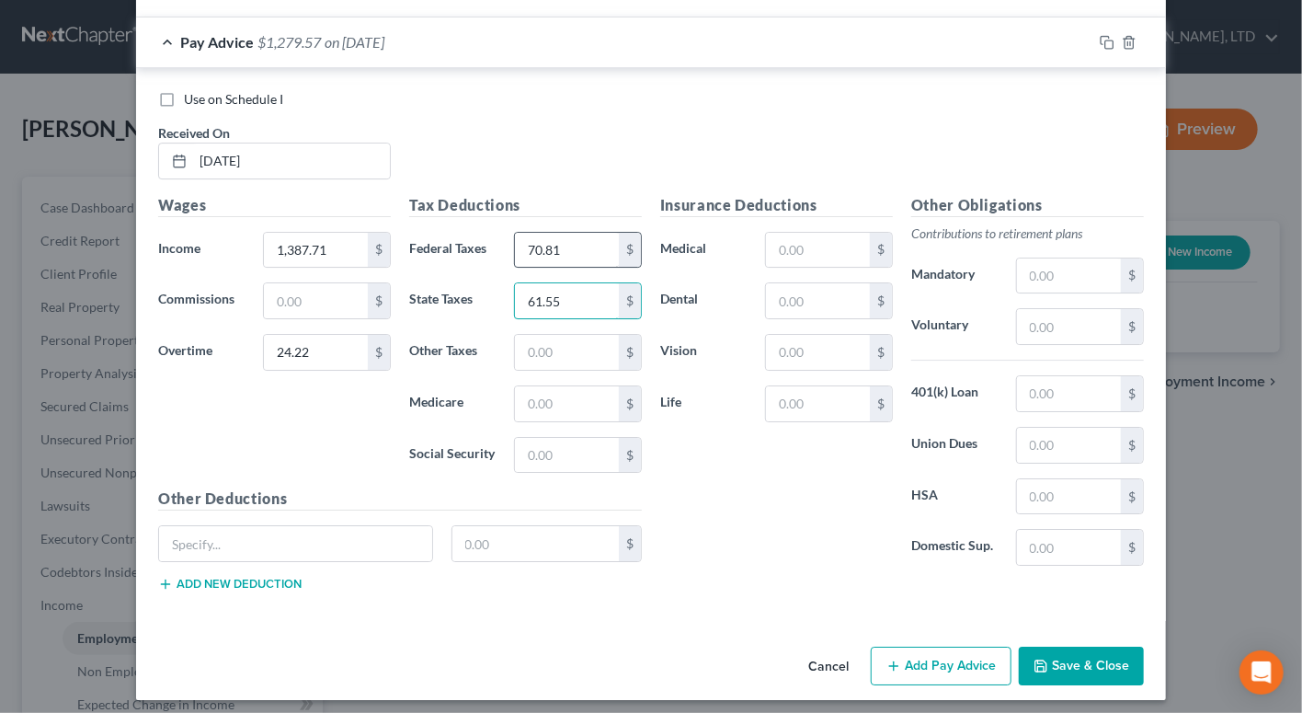
type input "61.55"
type input "18.03"
type input "77.09"
click at [959, 647] on button "Add Pay Advice" at bounding box center [941, 665] width 141 height 39
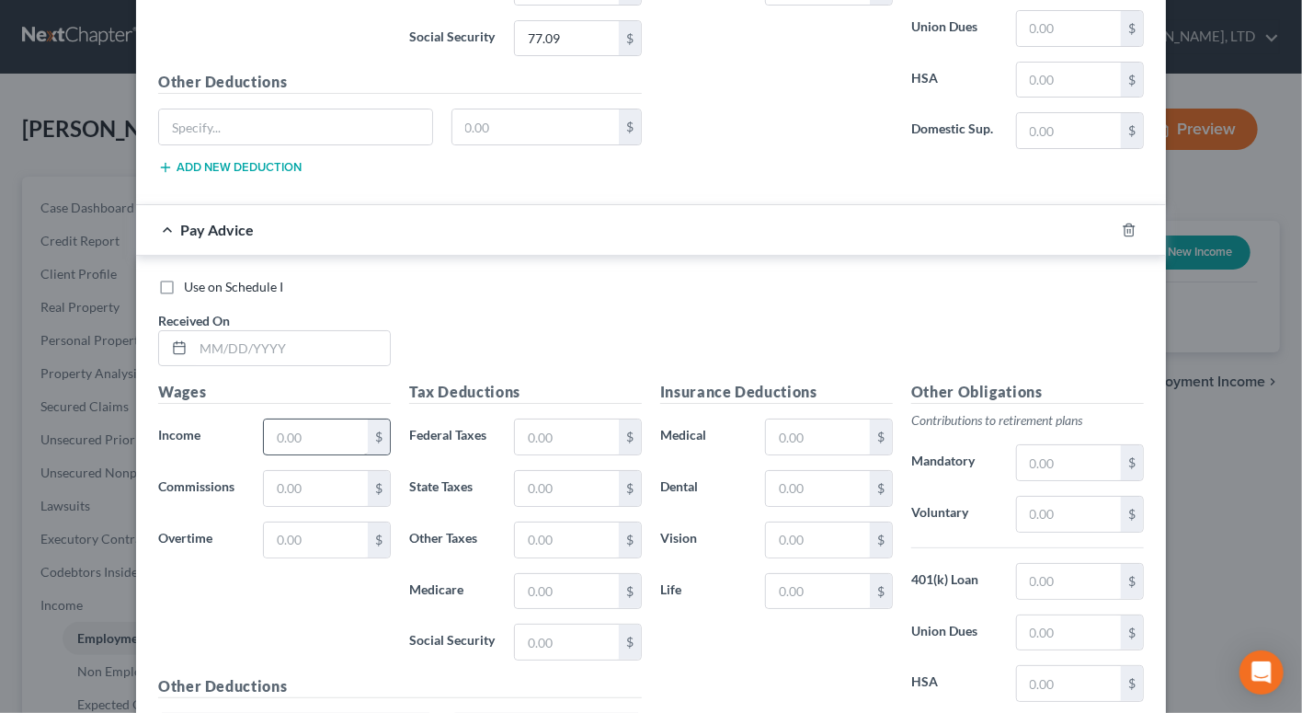
scroll to position [3525, 0]
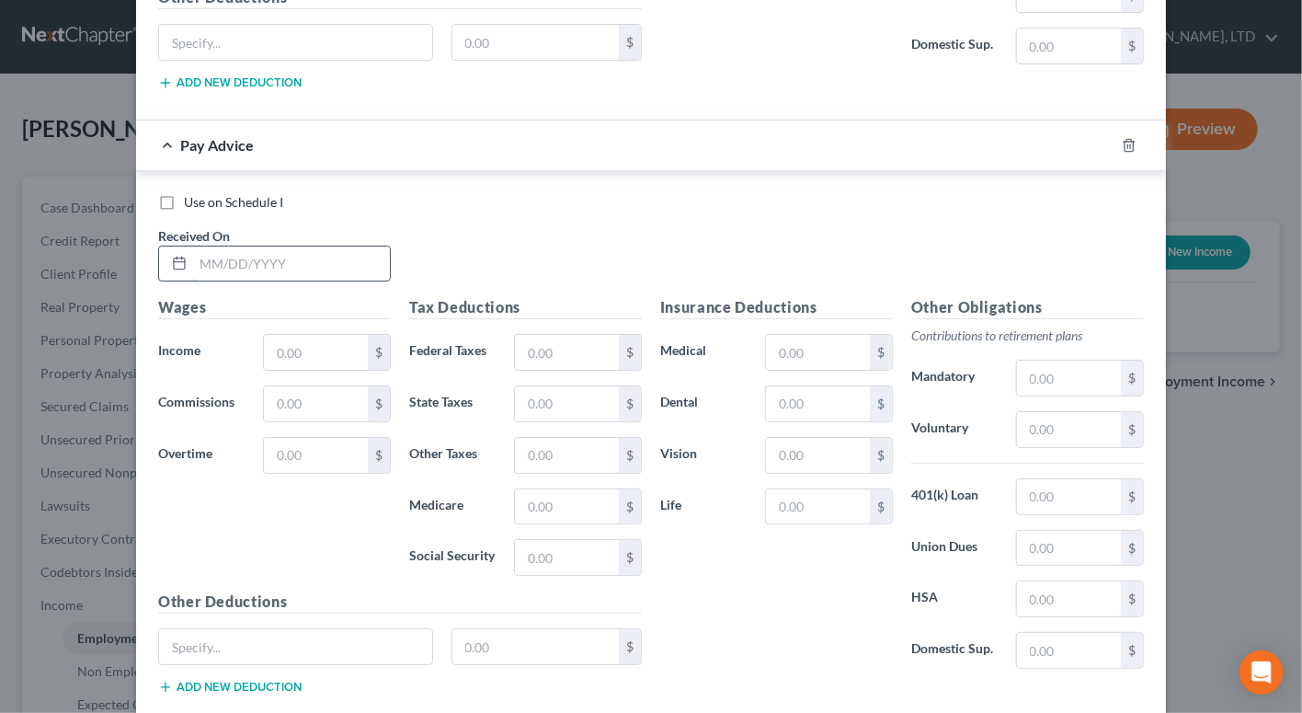
click at [253, 257] on input "text" at bounding box center [291, 263] width 197 height 35
type input "08/22/2025"
click at [303, 342] on input "text" at bounding box center [316, 352] width 104 height 35
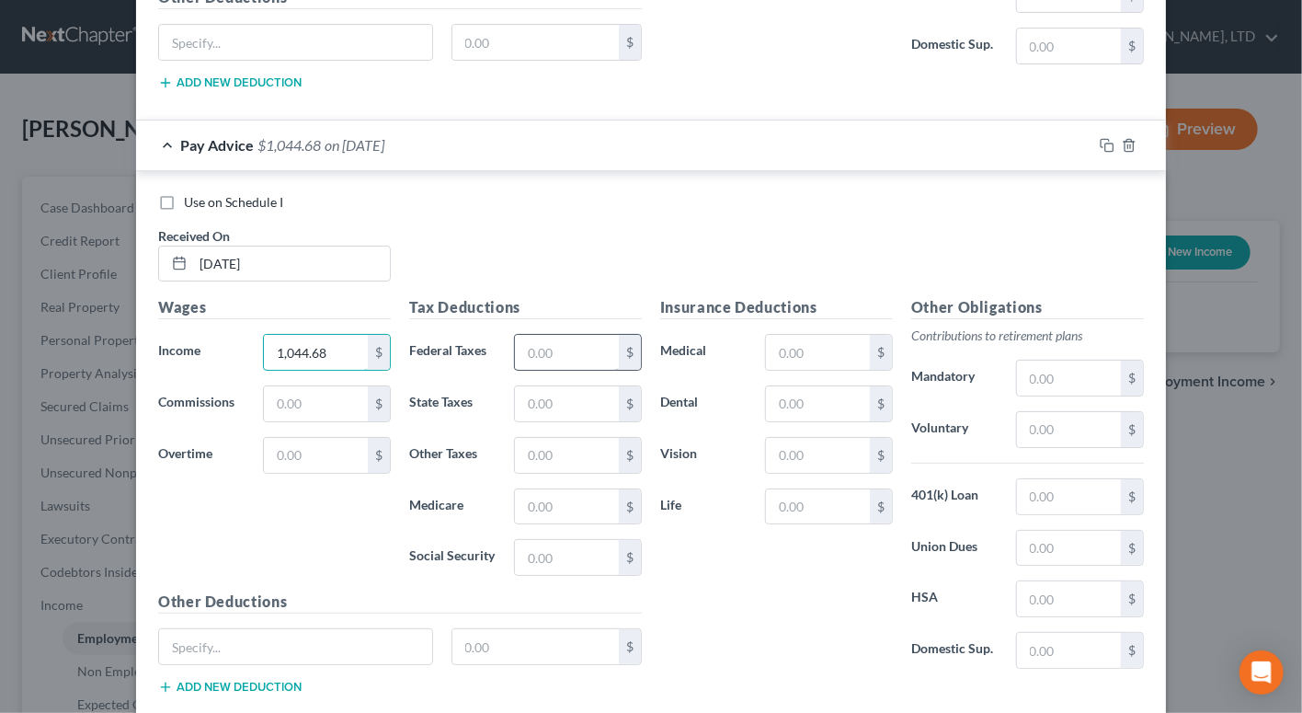
type input "1,044.68"
click at [570, 339] on input "text" at bounding box center [567, 352] width 104 height 35
type input "38.42"
type input "47.57"
type input "13.94"
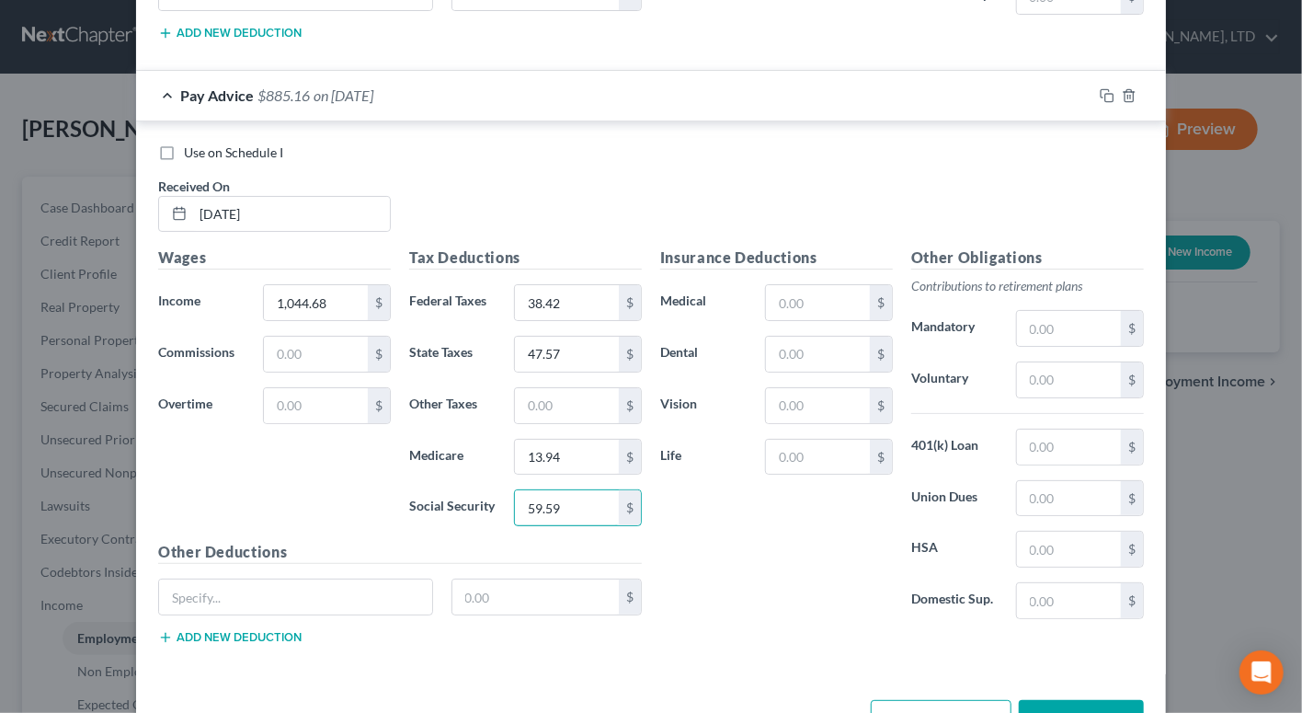
scroll to position [3625, 0]
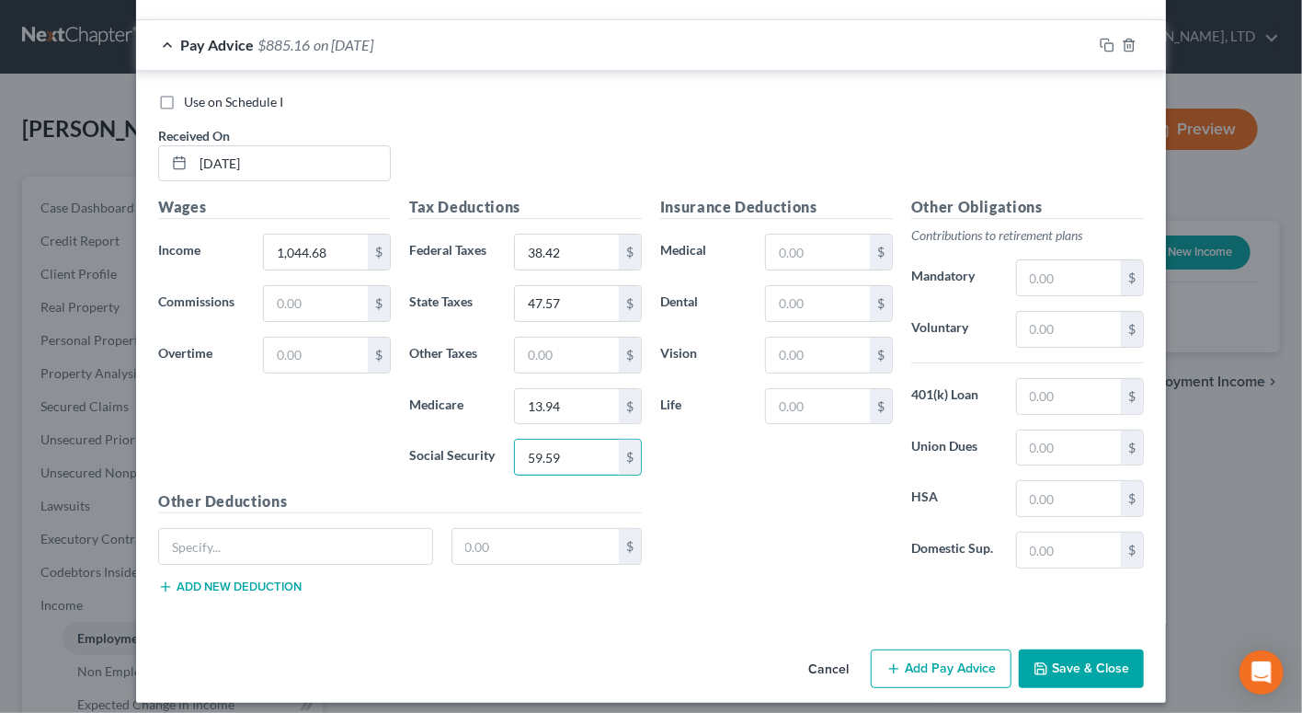
type input "59.59"
click at [949, 659] on button "Add Pay Advice" at bounding box center [941, 668] width 141 height 39
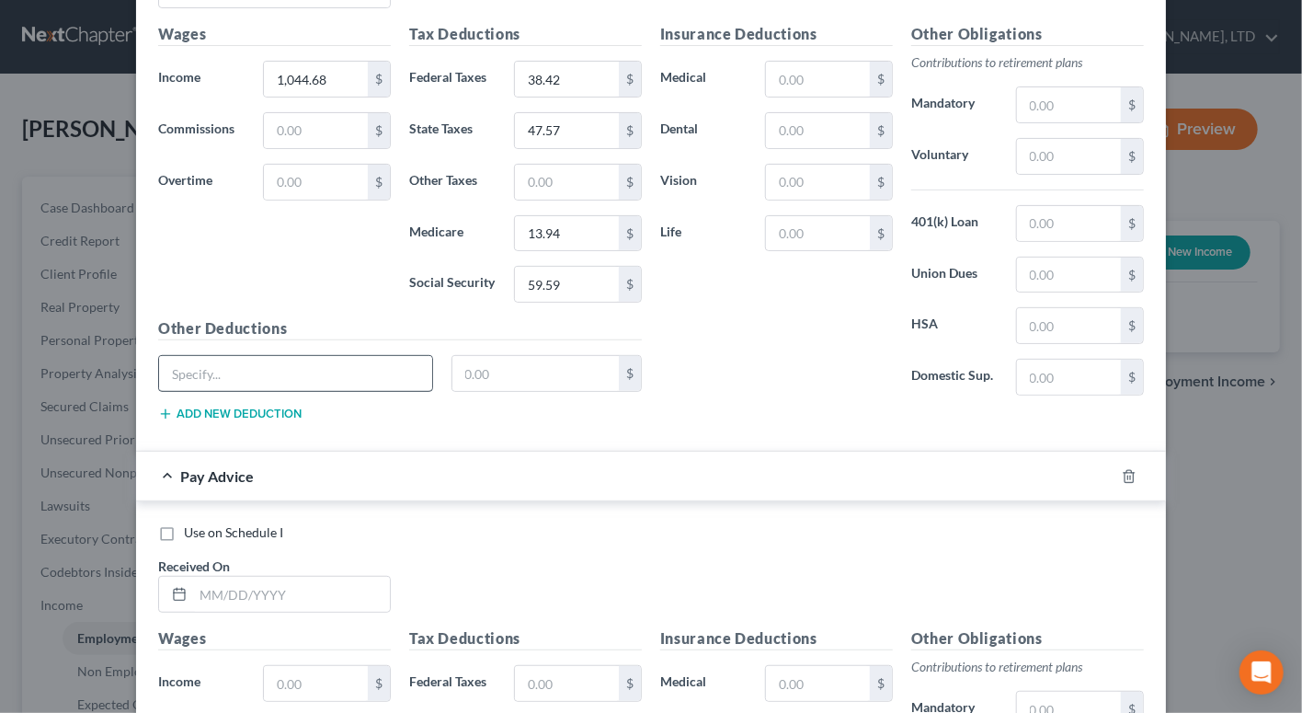
scroll to position [4127, 0]
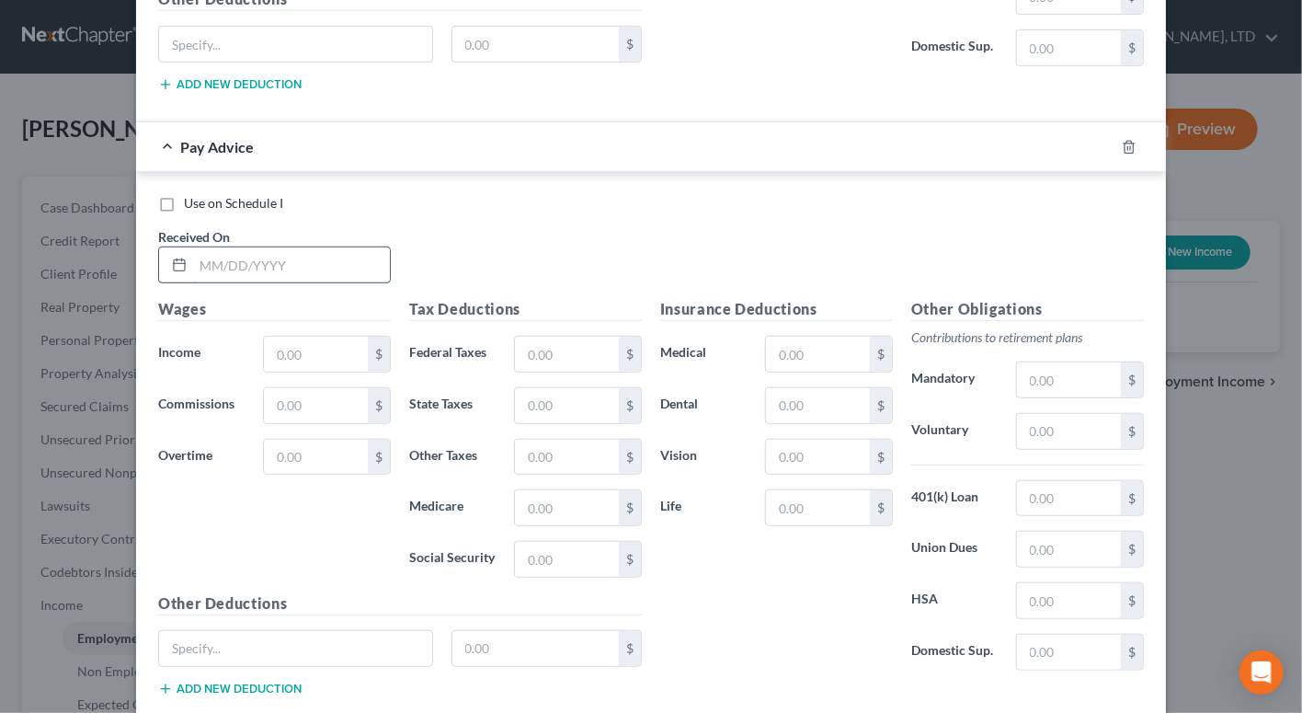
click at [250, 254] on input "text" at bounding box center [291, 264] width 197 height 35
type input "09/05/2025"
click at [302, 342] on input "text" at bounding box center [316, 354] width 104 height 35
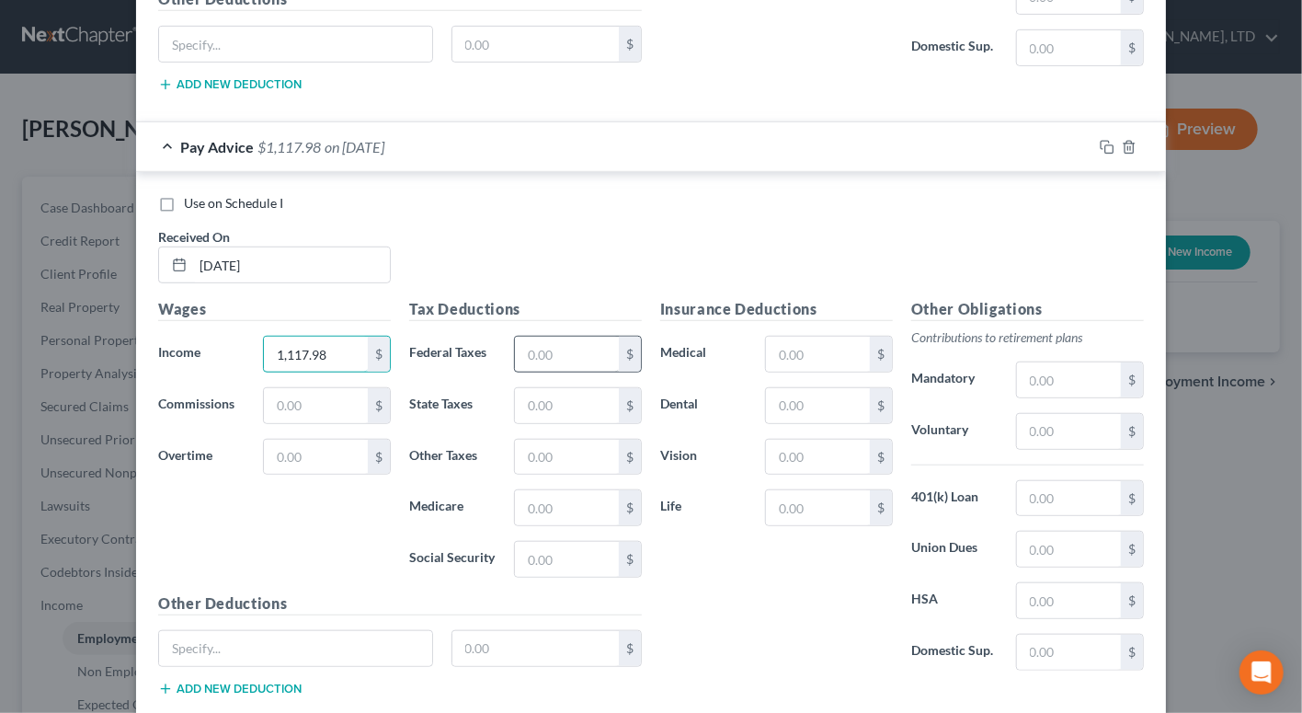
type input "1,117.98"
click at [526, 343] on input "text" at bounding box center [567, 354] width 104 height 35
type input "45.47"
type input "51.07"
type input "14.96"
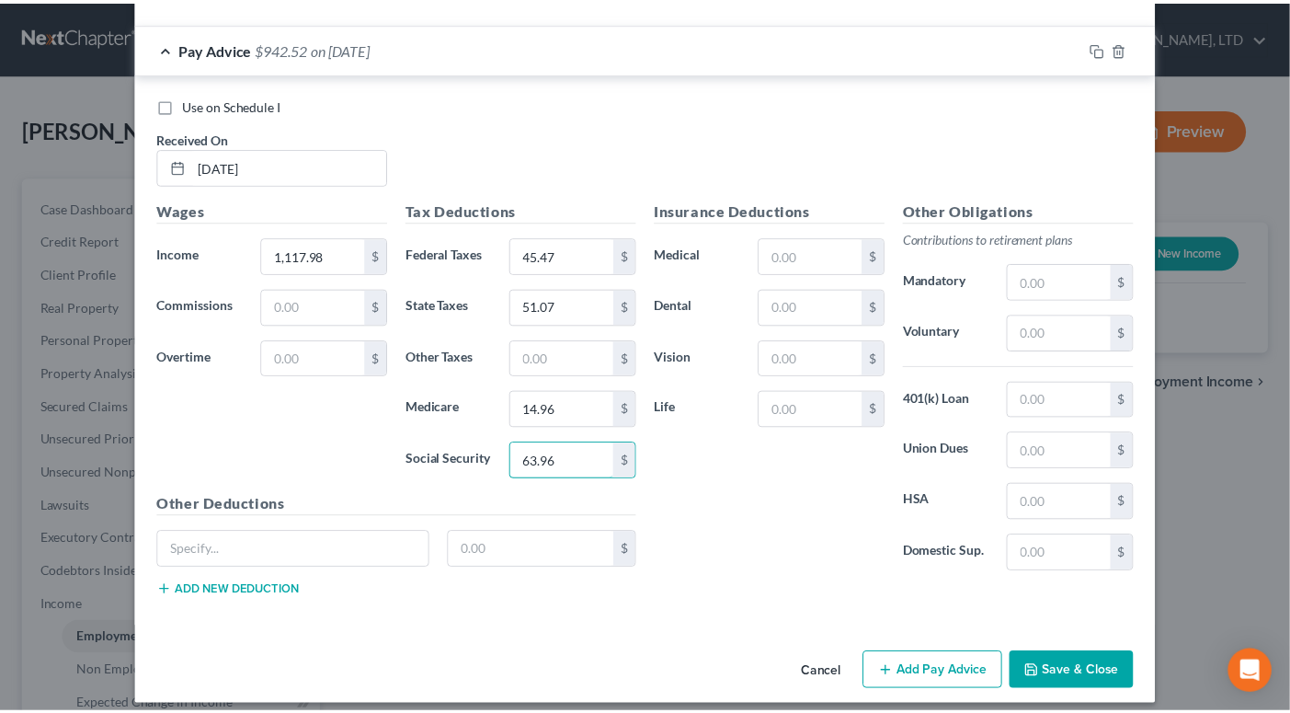
scroll to position [4227, 0]
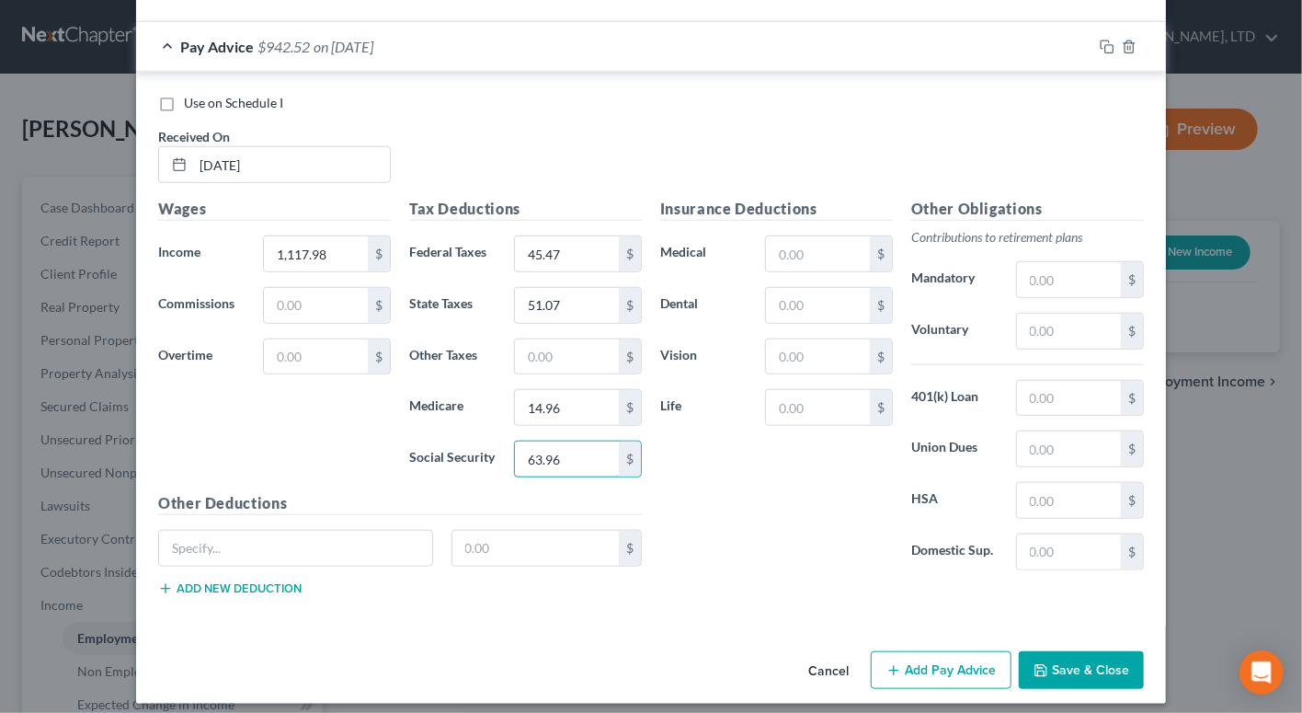
type input "63.96"
click at [1066, 651] on button "Save & Close" at bounding box center [1081, 670] width 125 height 39
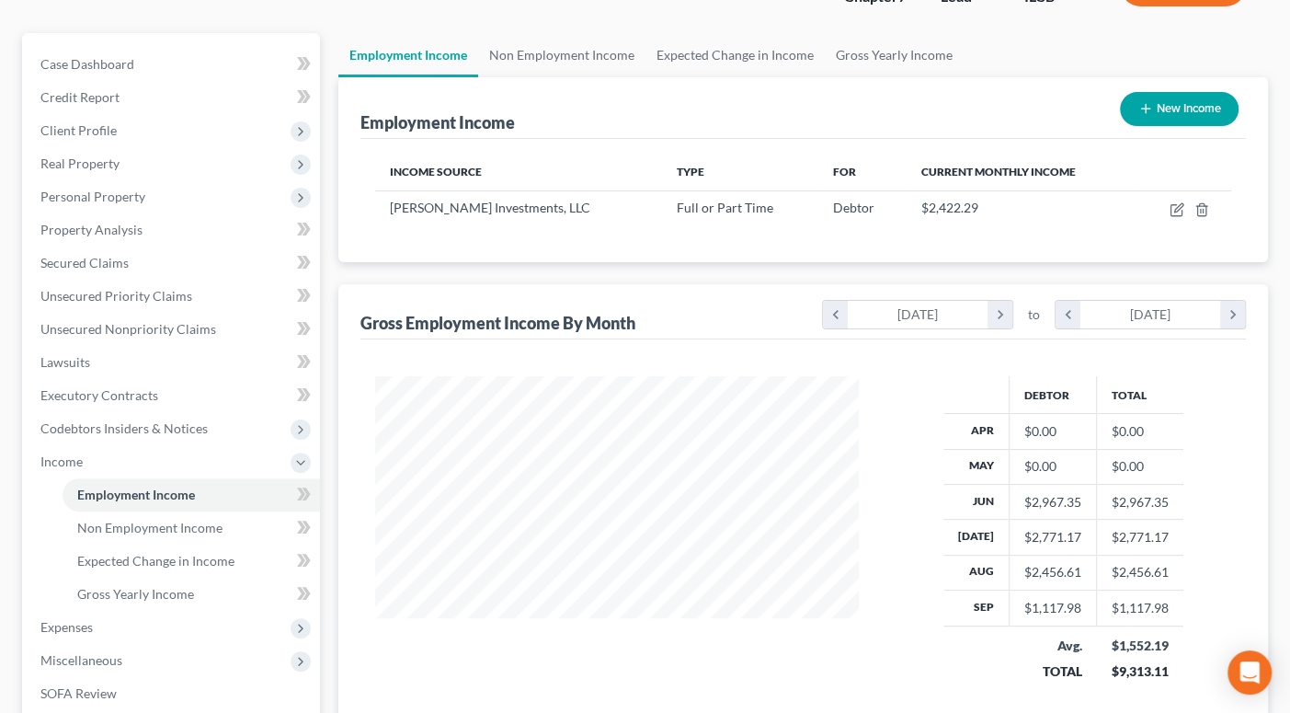
scroll to position [0, 0]
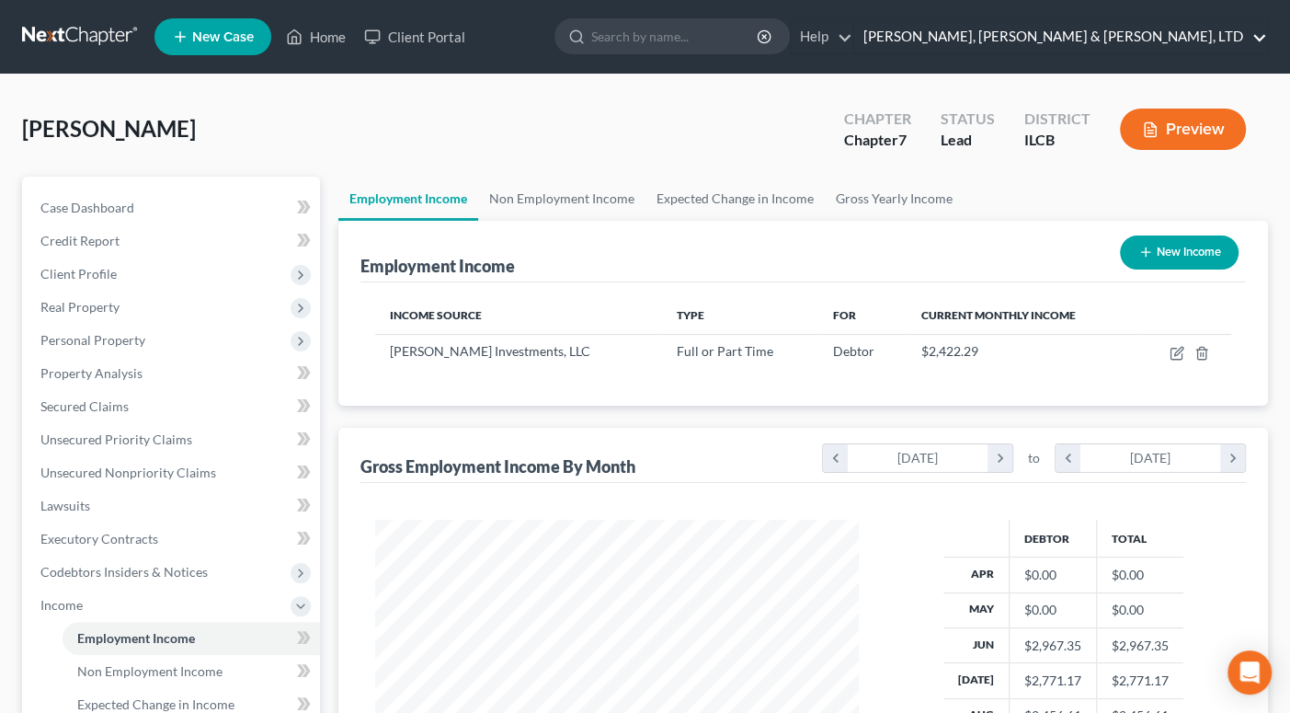
click at [1139, 38] on link "Smith, Pappas & Jones, LTD" at bounding box center [1060, 36] width 413 height 33
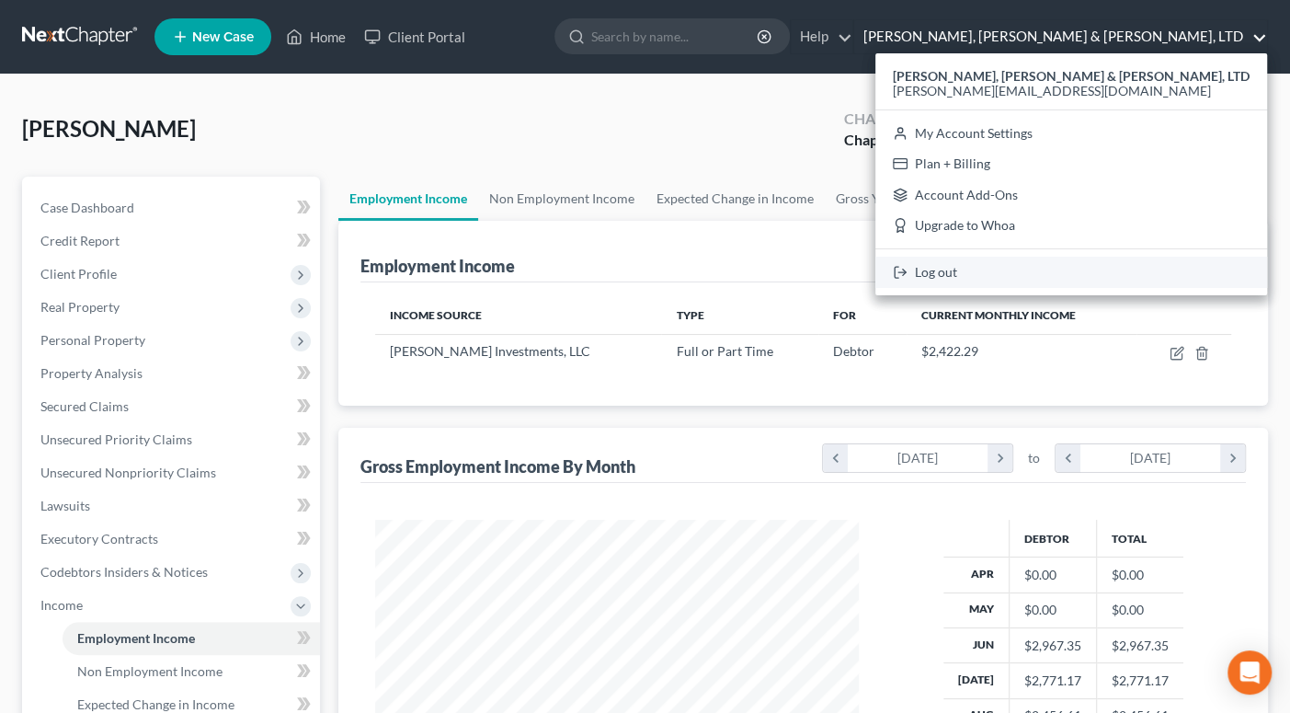
click at [1143, 275] on link "Log out" at bounding box center [1071, 272] width 392 height 31
